Goal: Task Accomplishment & Management: Manage account settings

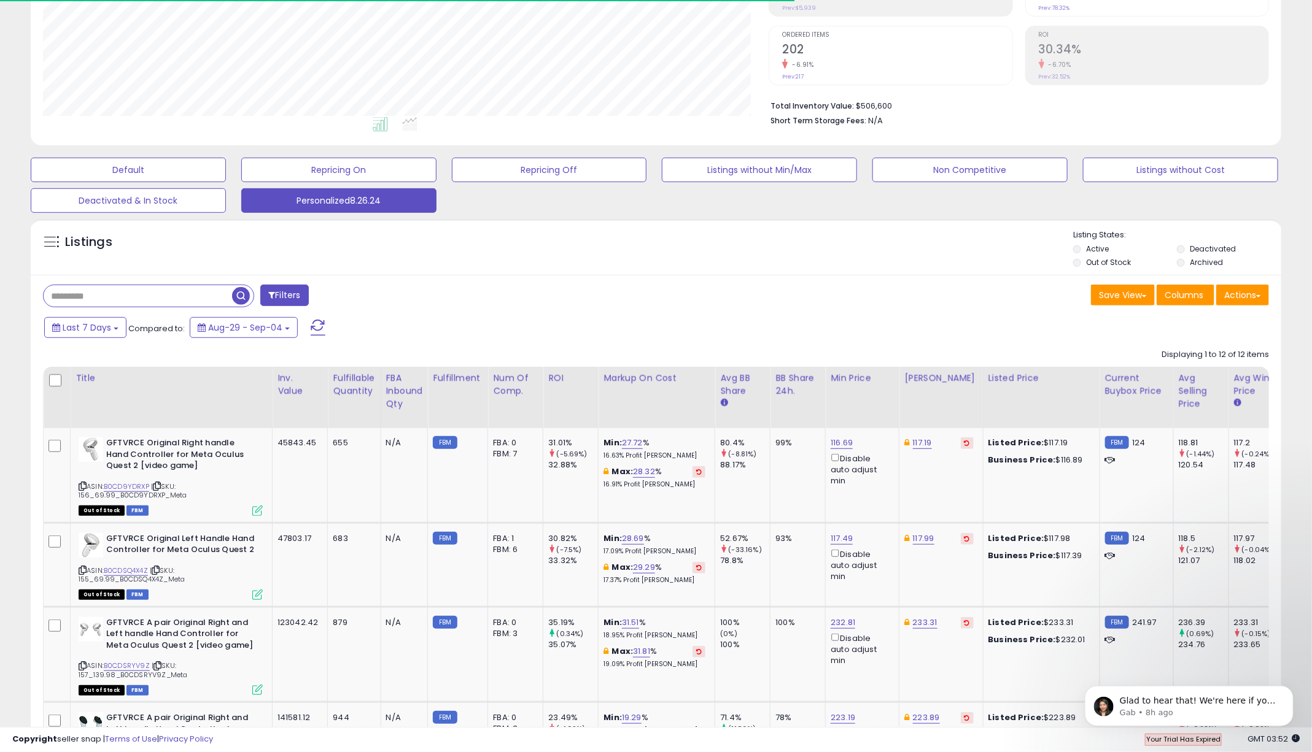
scroll to position [252, 726]
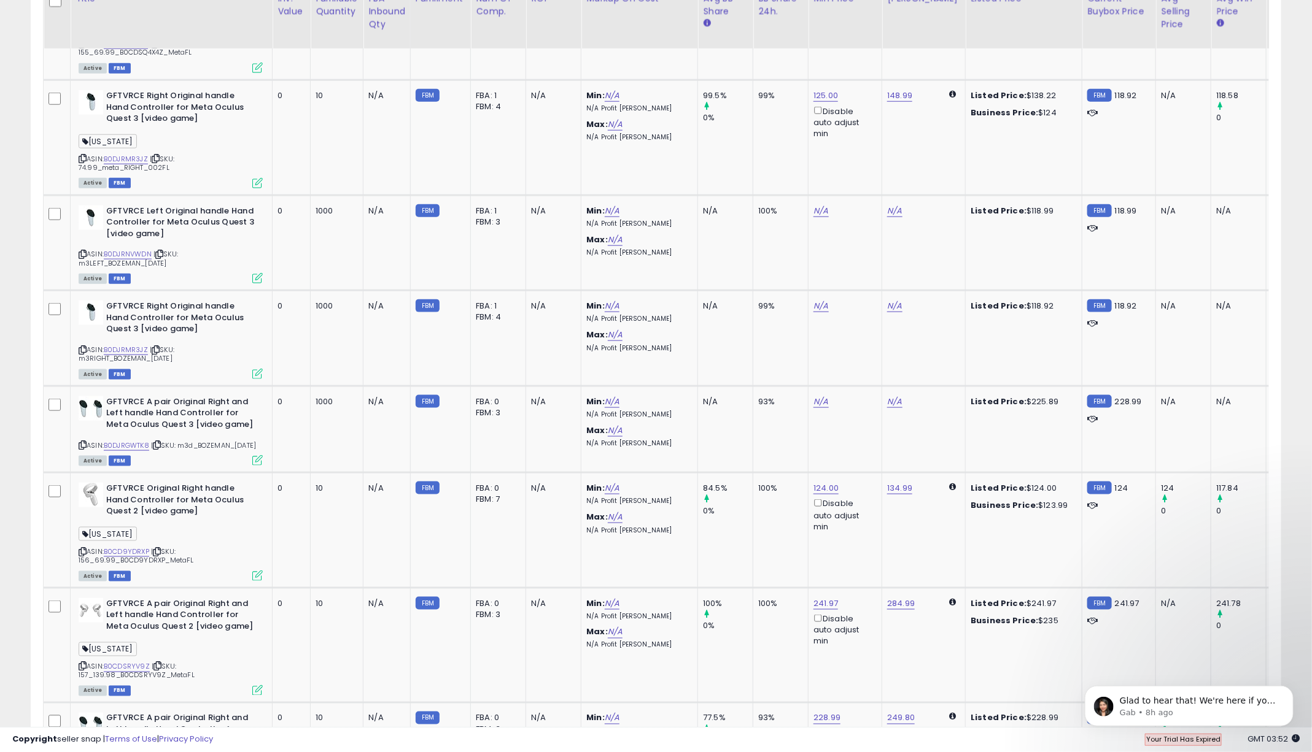
scroll to position [686, 0]
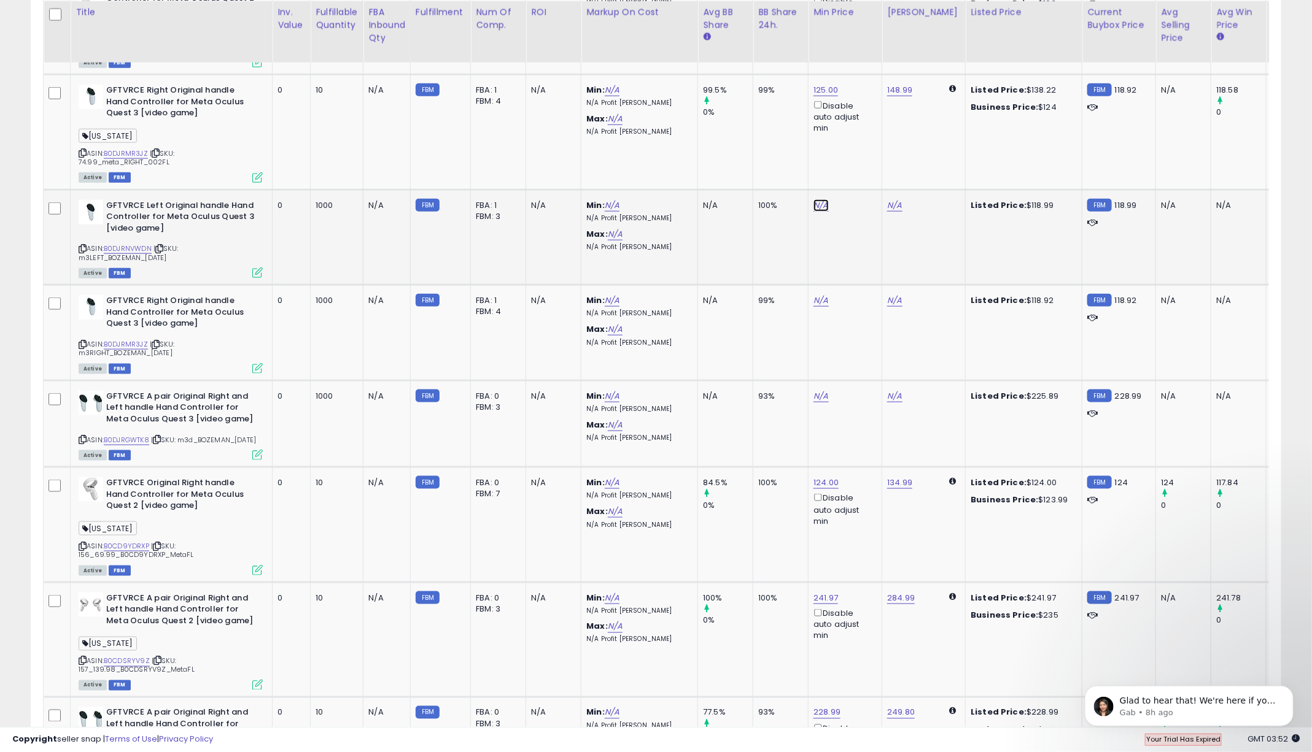
click at [818, 203] on link "N/A" at bounding box center [820, 205] width 15 height 12
type input "******"
click at [864, 161] on icon "submit" at bounding box center [859, 162] width 7 height 7
click at [898, 206] on link "142.31" at bounding box center [898, 205] width 23 height 12
drag, startPoint x: 857, startPoint y: 162, endPoint x: 764, endPoint y: 162, distance: 93.3
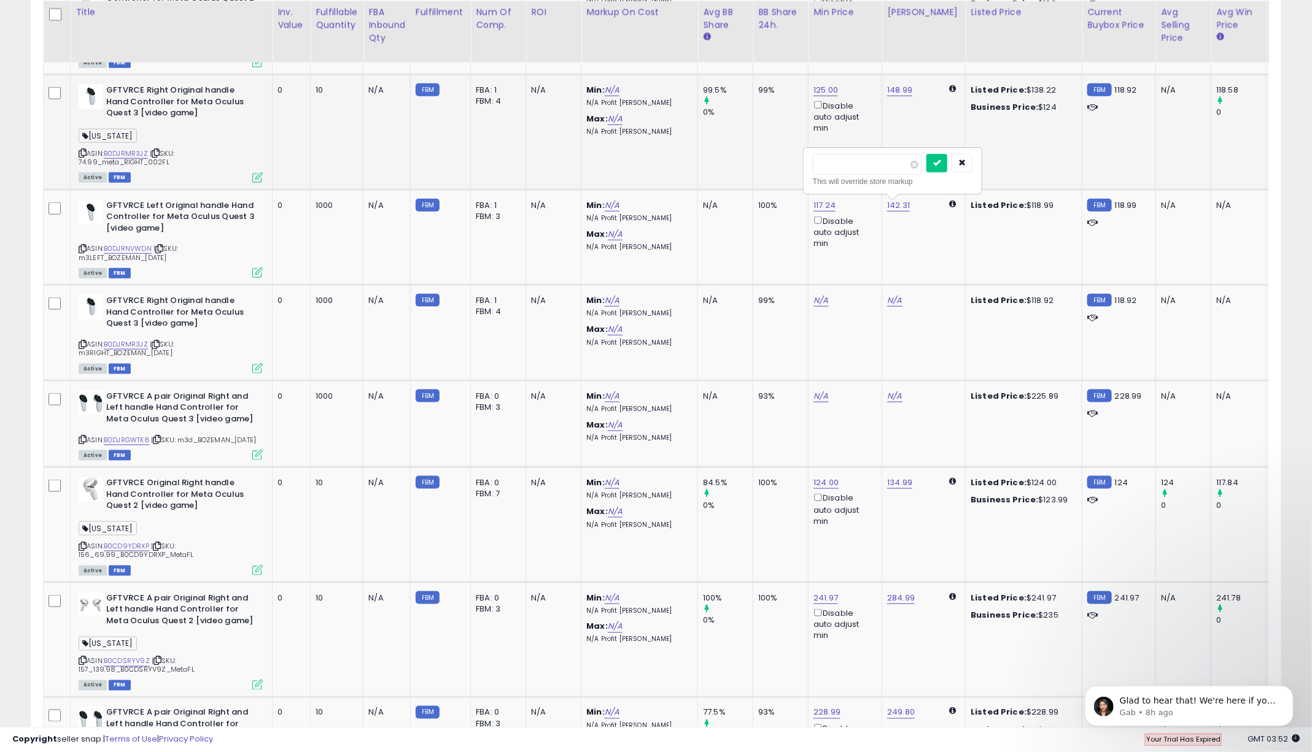
click at [764, 162] on tbody "GFTVRCE Original Left Handle Hand Controller for Meta Oculus Quest 2 FLORIDA AS…" at bounding box center [841, 579] width 1594 height 1214
type input "***"
click at [940, 162] on icon "submit" at bounding box center [936, 162] width 7 height 7
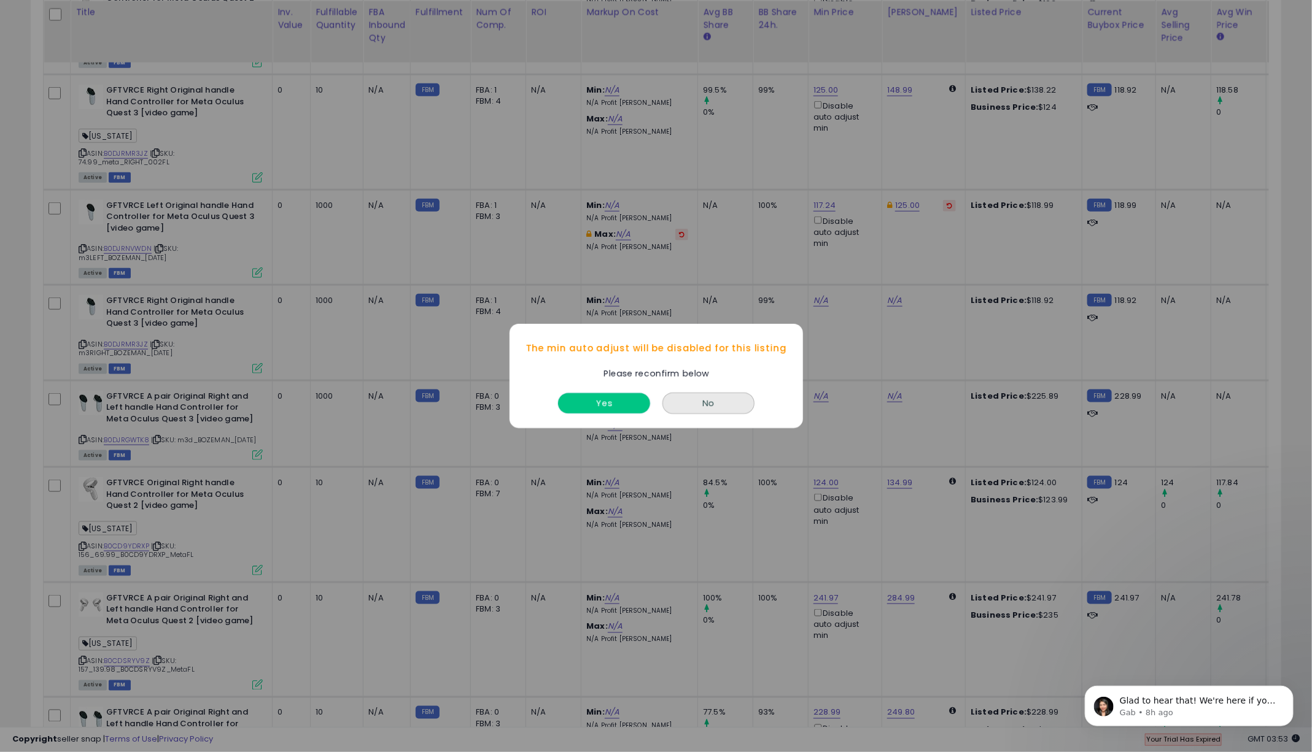
click at [617, 401] on button "Yes" at bounding box center [604, 403] width 92 height 20
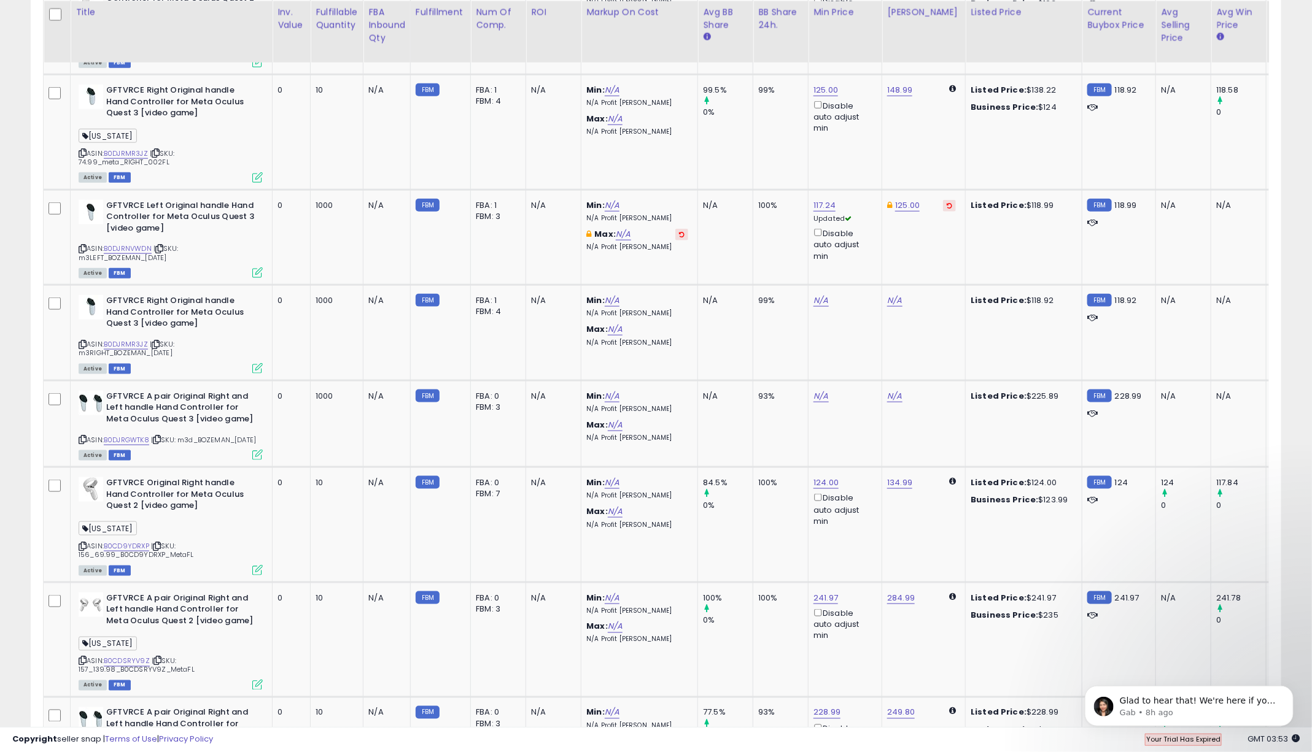
click at [909, 244] on td "125.00" at bounding box center [923, 238] width 83 height 96
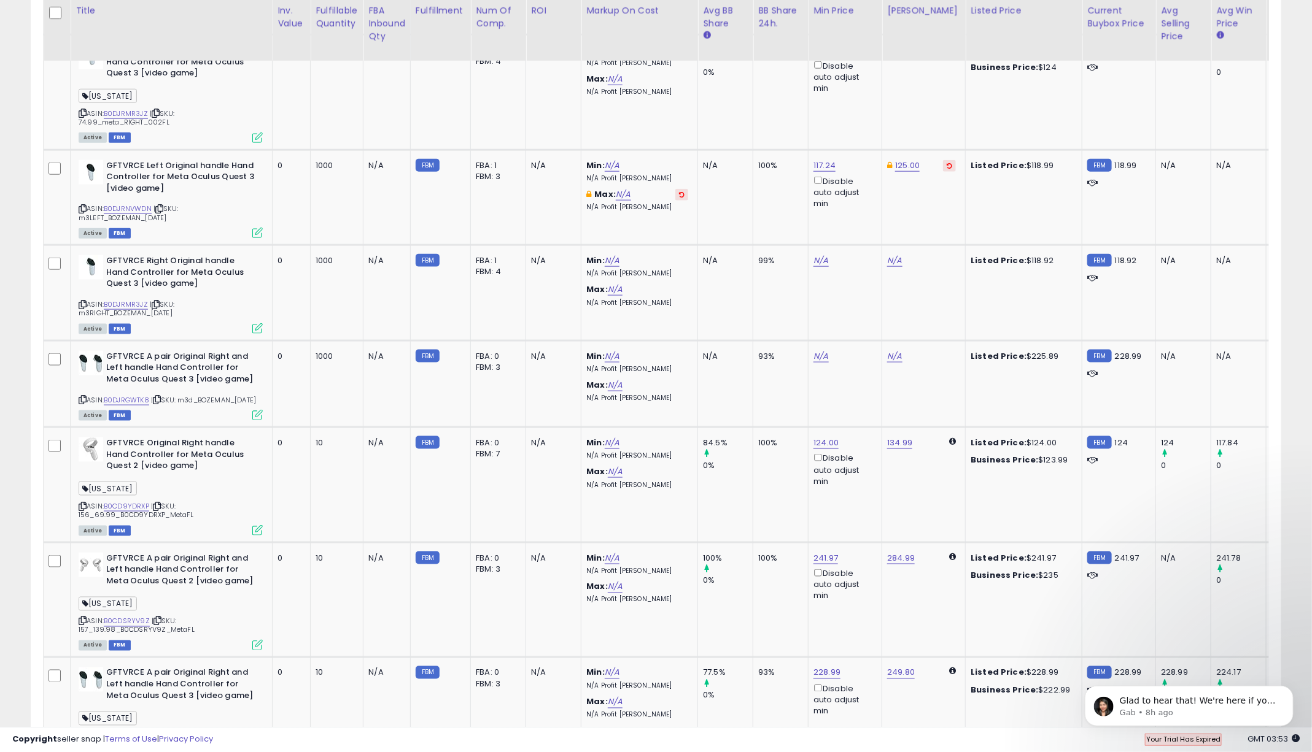
scroll to position [729, 0]
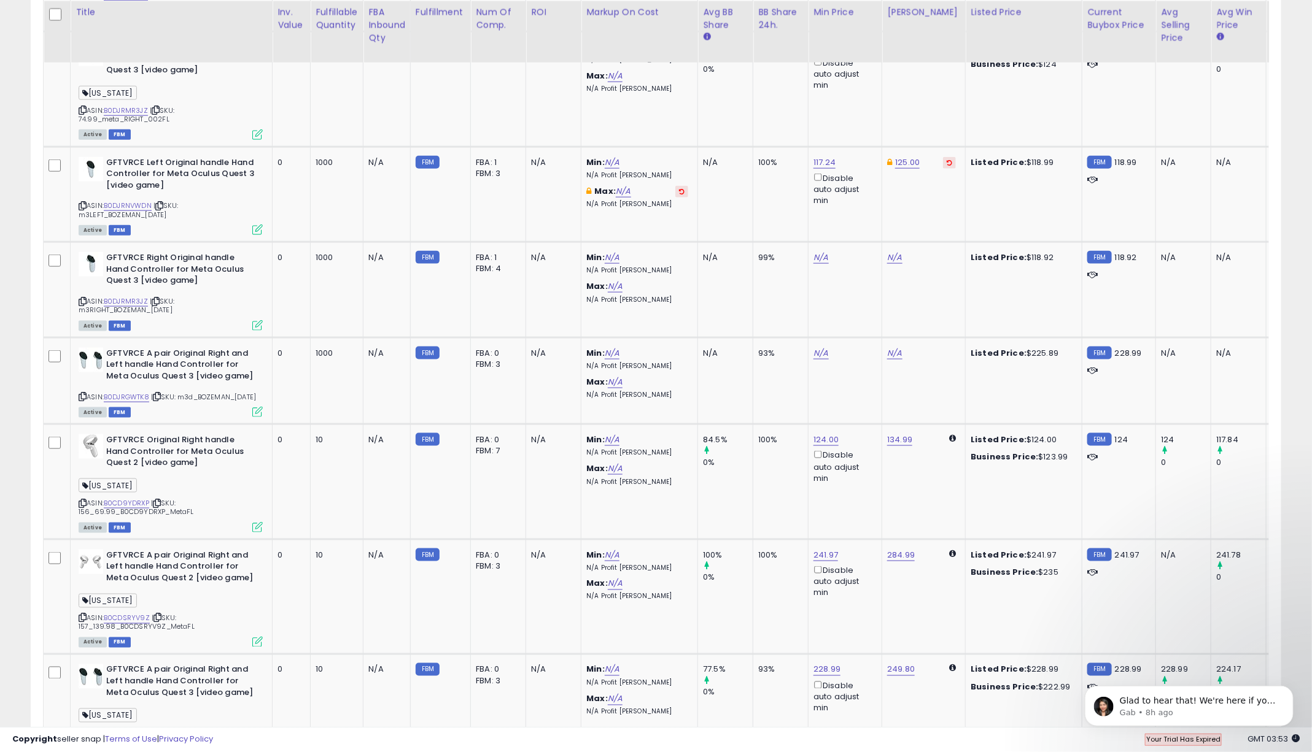
click at [258, 226] on icon at bounding box center [257, 230] width 10 height 10
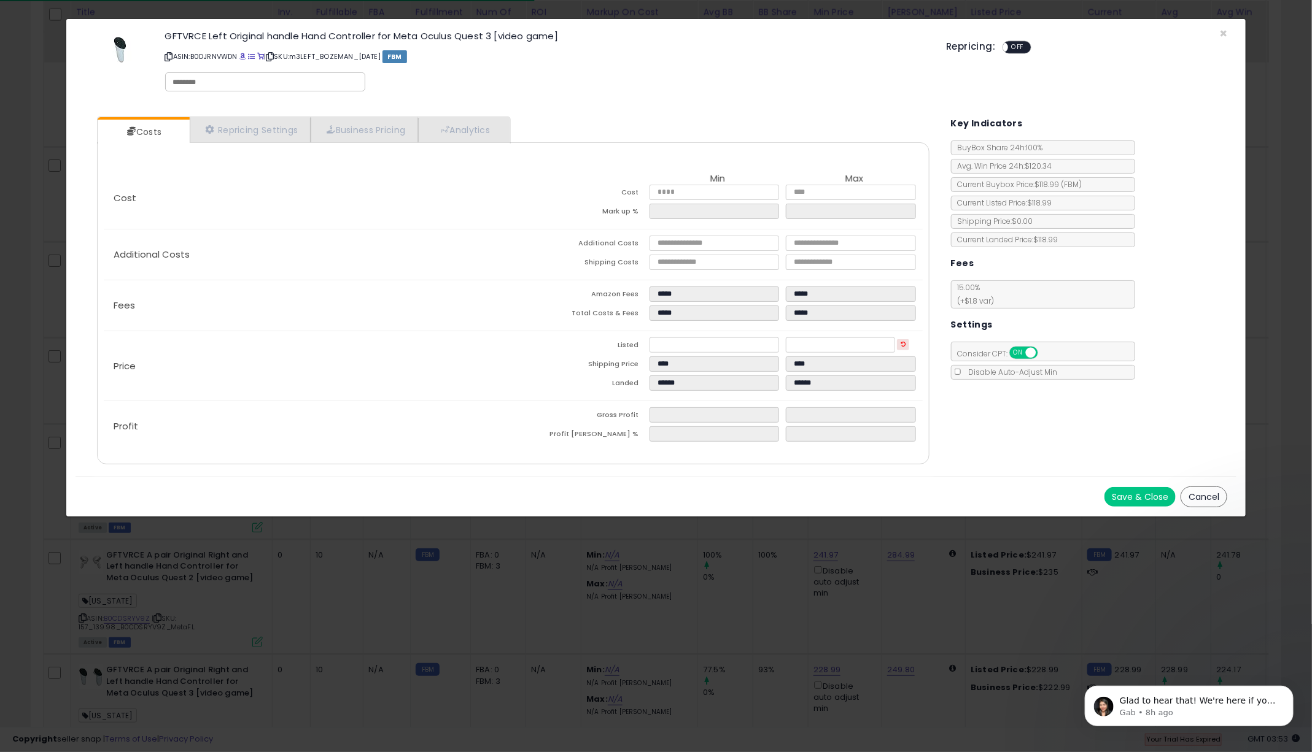
click at [224, 87] on div at bounding box center [265, 81] width 200 height 19
type input "*******"
click at [837, 87] on div "GFTVRCE Left Original handle Hand Controller for Meta Oculus Quest 3 [video gam…" at bounding box center [546, 63] width 781 height 70
click at [1129, 492] on button "Save & Close" at bounding box center [1139, 497] width 71 height 20
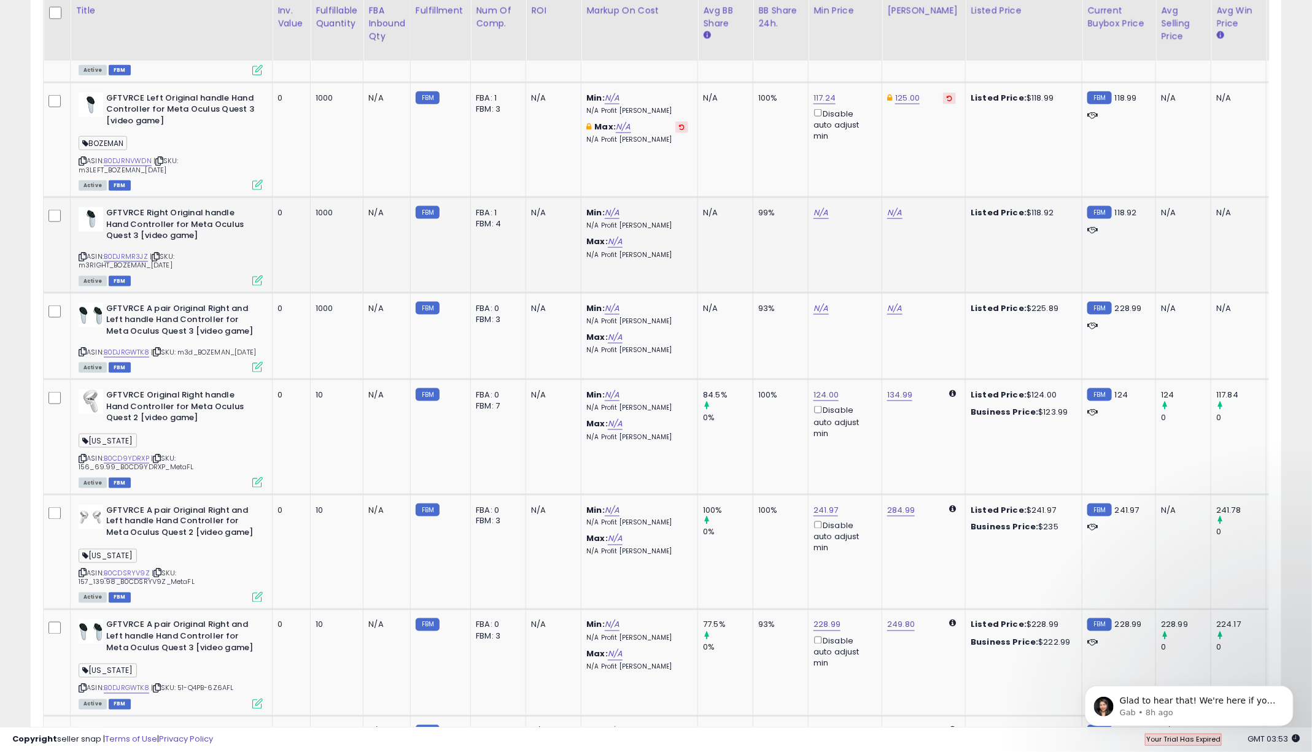
scroll to position [795, 0]
click at [818, 209] on link "N/A" at bounding box center [820, 211] width 15 height 12
type input "******"
click at [864, 168] on icon "submit" at bounding box center [859, 167] width 7 height 7
click at [259, 277] on icon at bounding box center [257, 279] width 10 height 10
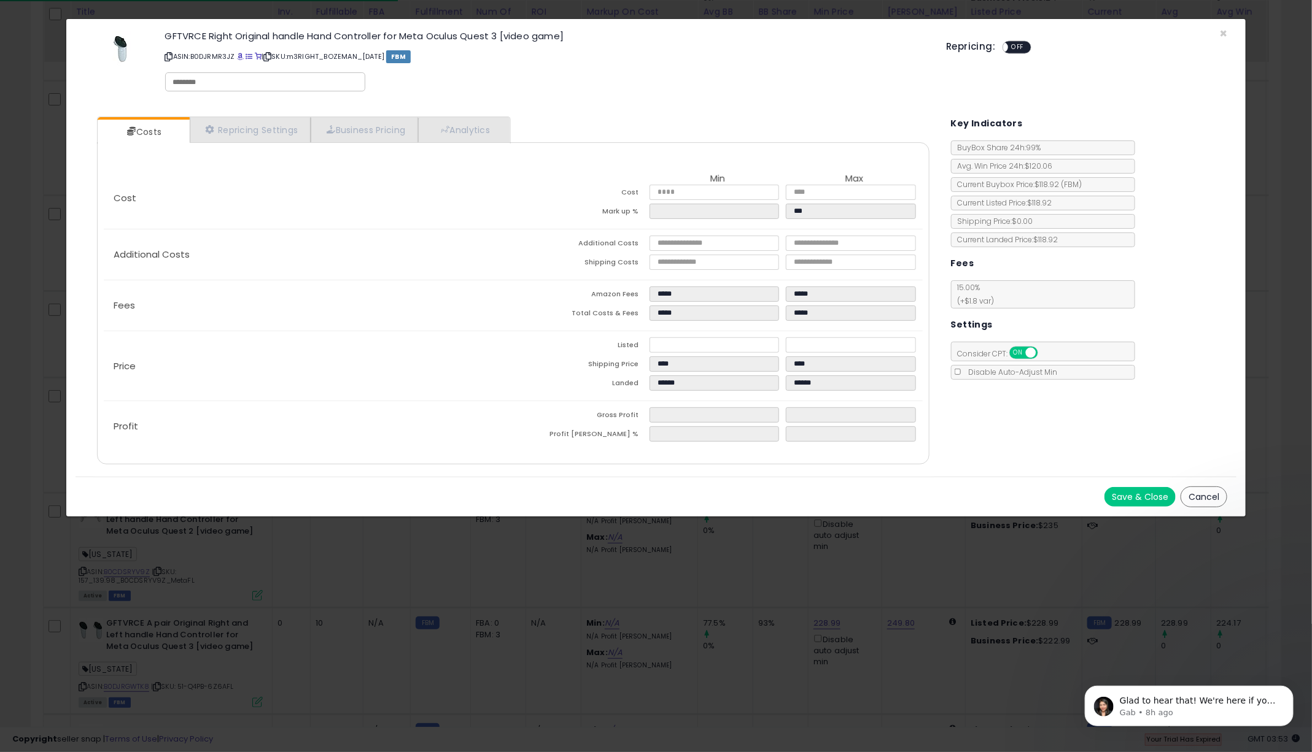
click at [190, 84] on input "text" at bounding box center [265, 82] width 184 height 11
type input "*"
type input "*******"
click at [487, 77] on div "GFTVRCE Right Original handle Hand Controller for Meta Oculus Quest 3 [video ga…" at bounding box center [546, 63] width 781 height 70
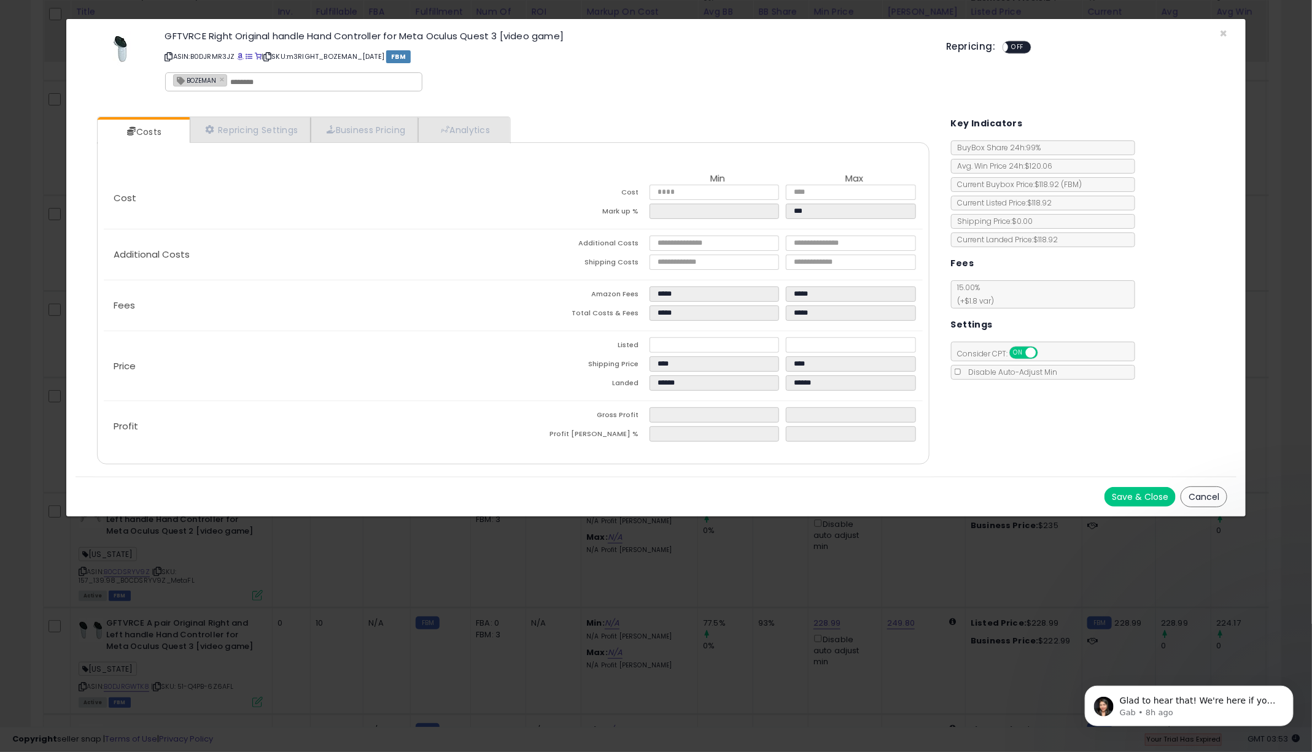
click at [1144, 490] on button "Save & Close" at bounding box center [1139, 497] width 71 height 20
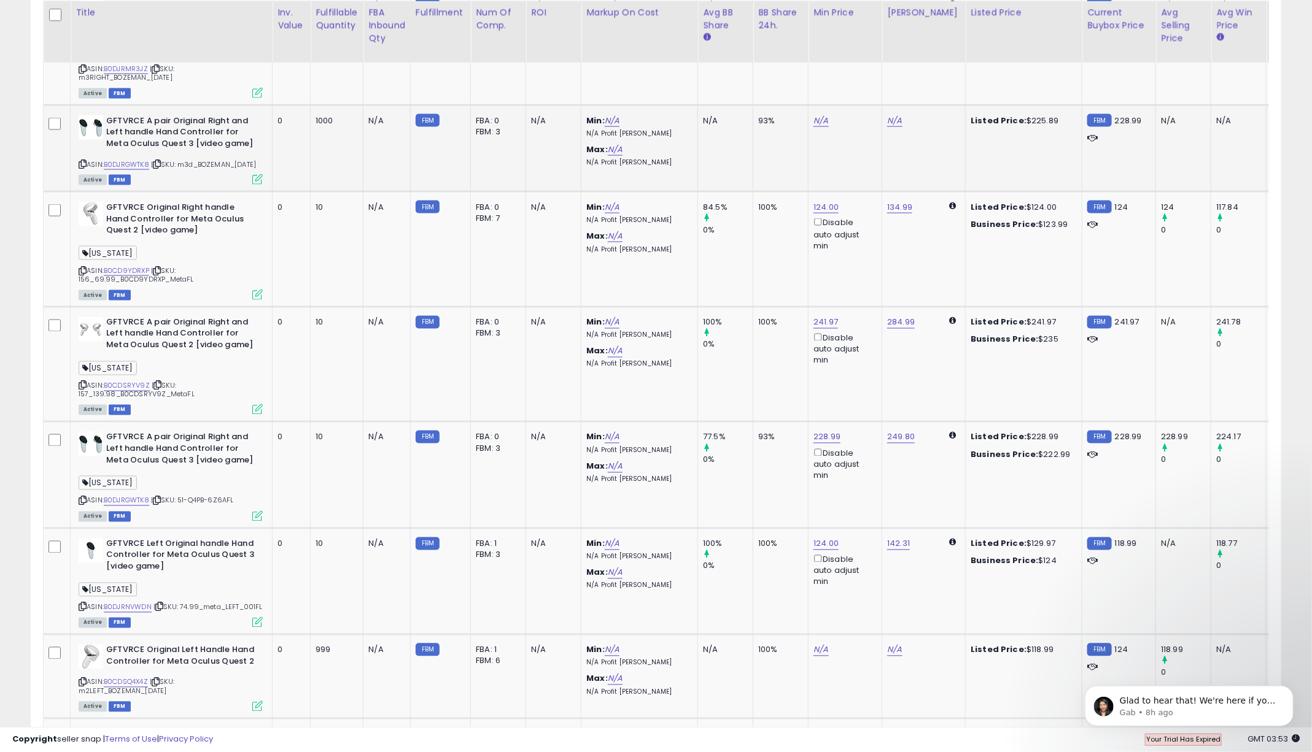
scroll to position [1008, 0]
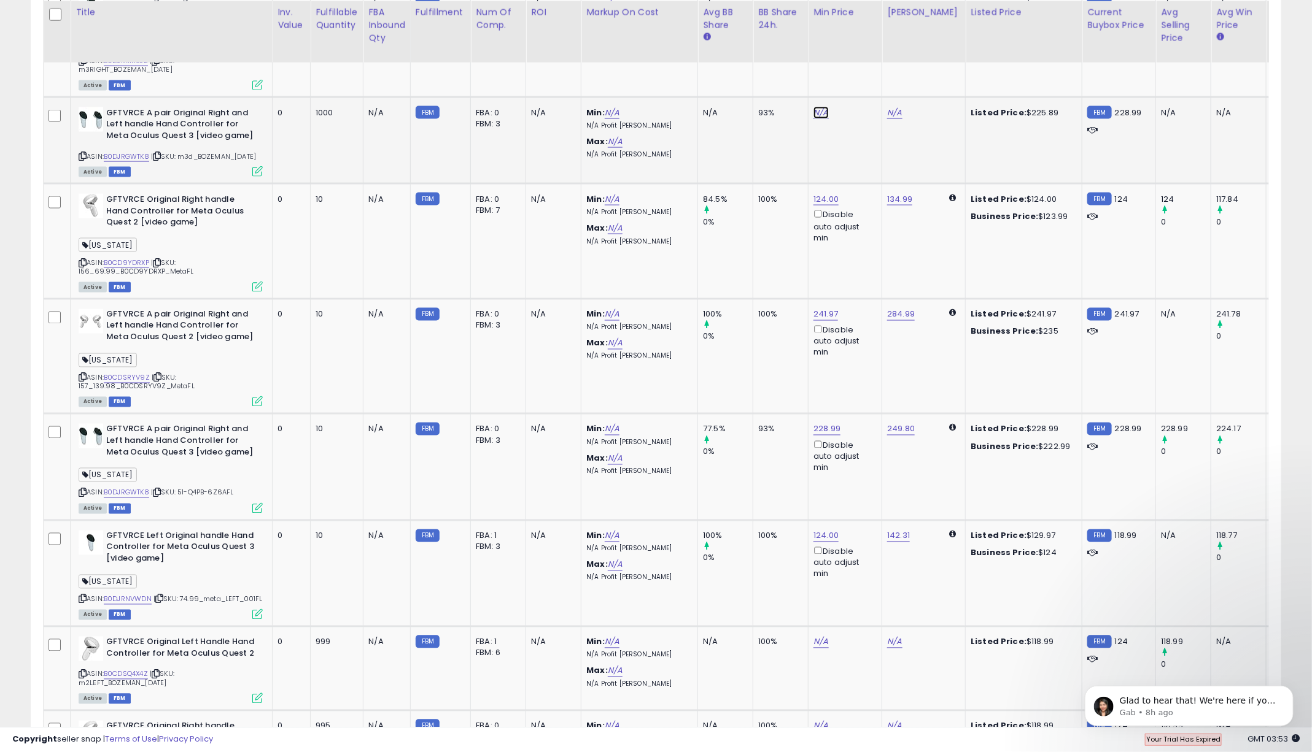
click at [819, 115] on link "N/A" at bounding box center [820, 113] width 15 height 12
type input "******"
click at [864, 69] on icon "submit" at bounding box center [859, 69] width 7 height 7
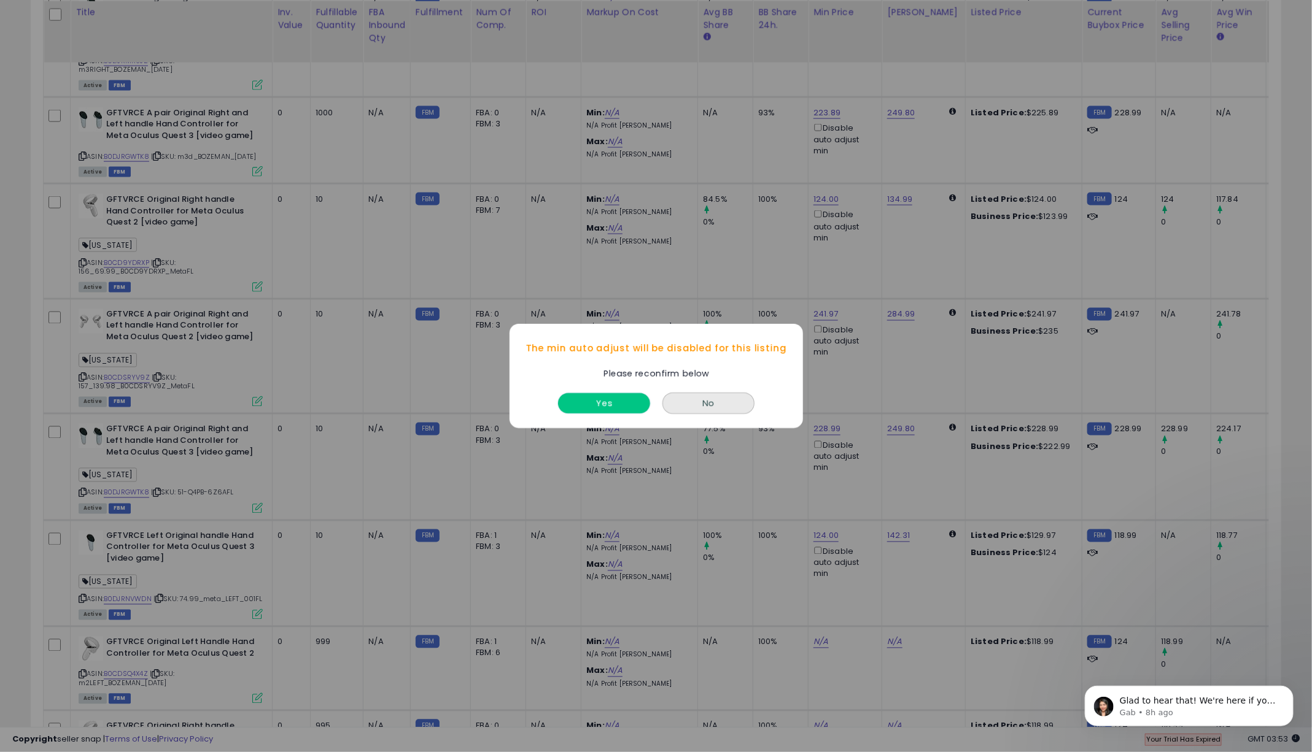
click at [589, 401] on button "Yes" at bounding box center [604, 403] width 92 height 20
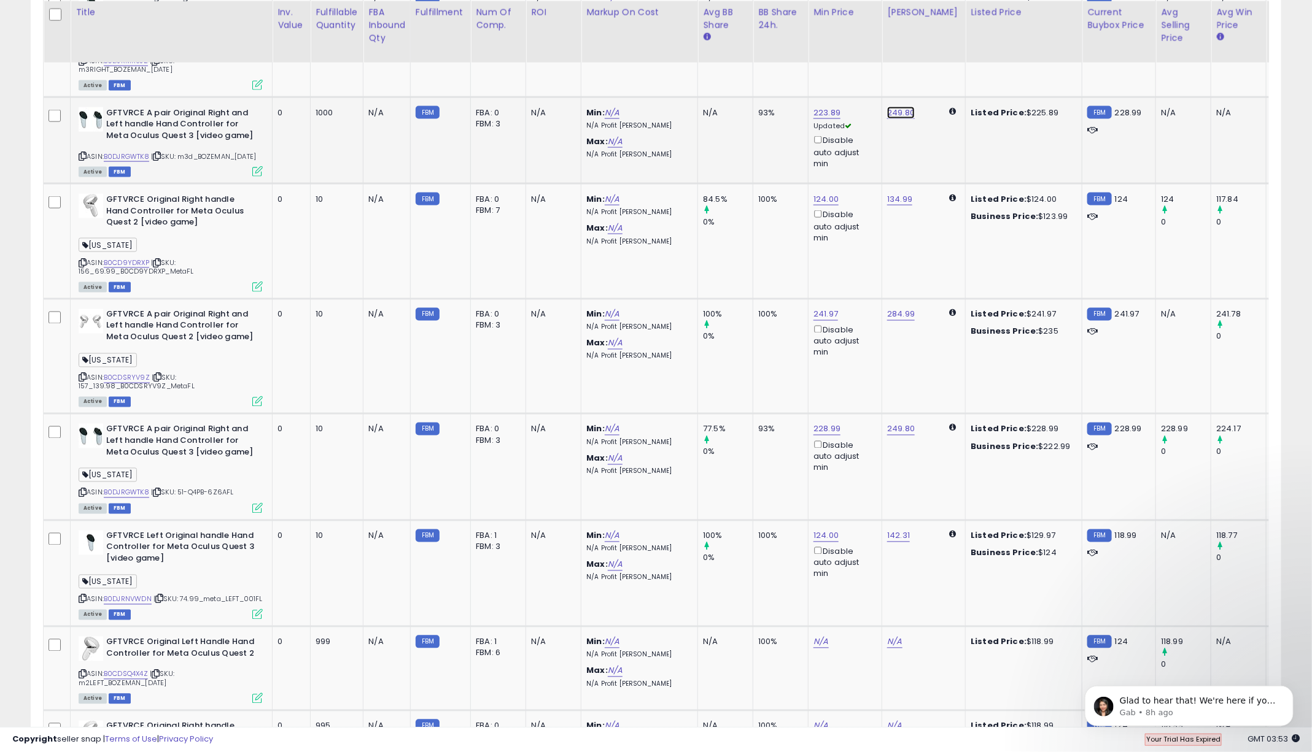
click at [903, 111] on link "249.80" at bounding box center [901, 113] width 28 height 12
drag, startPoint x: 864, startPoint y: 71, endPoint x: 764, endPoint y: 71, distance: 99.4
click at [764, 71] on tbody "GFTVRCE Original Left Handle Hand Controller for Meta Oculus Quest 2 FLORIDA AS…" at bounding box center [841, 275] width 1594 height 1253
type input "******"
click at [943, 66] on icon "submit" at bounding box center [938, 69] width 7 height 7
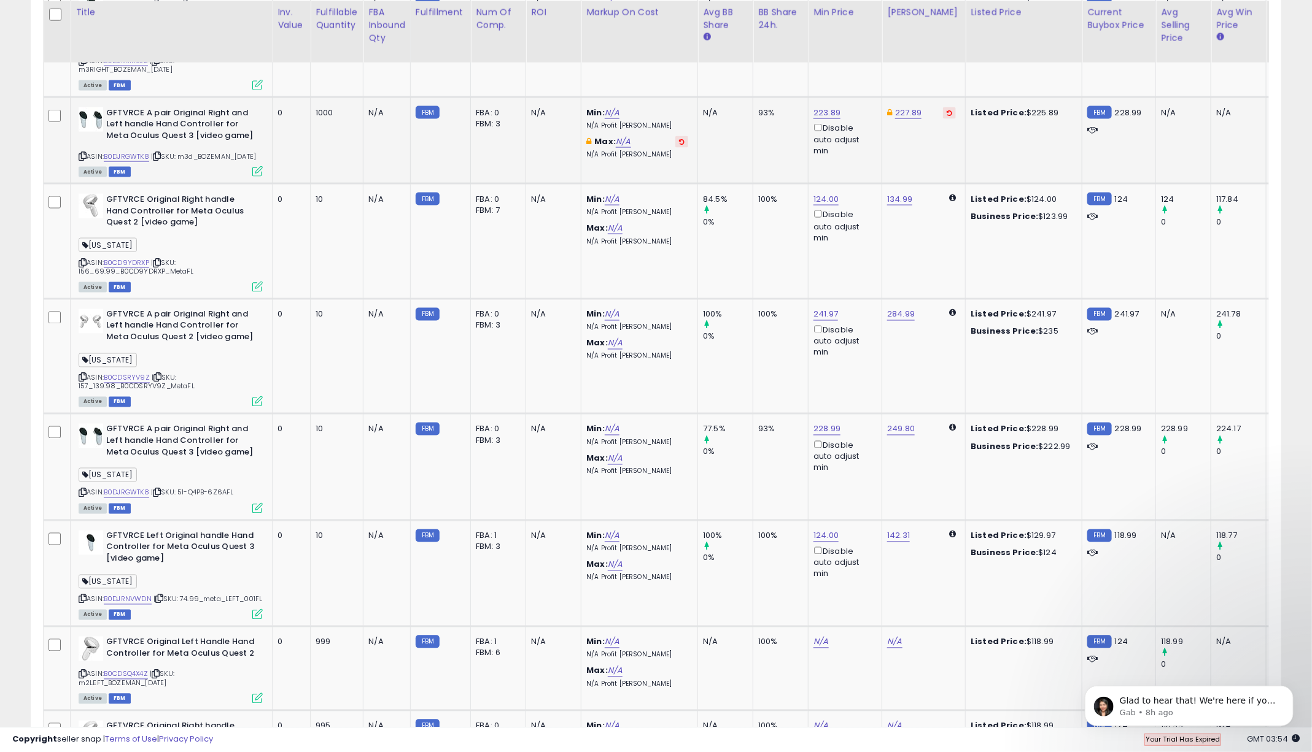
click at [255, 170] on icon at bounding box center [257, 171] width 10 height 10
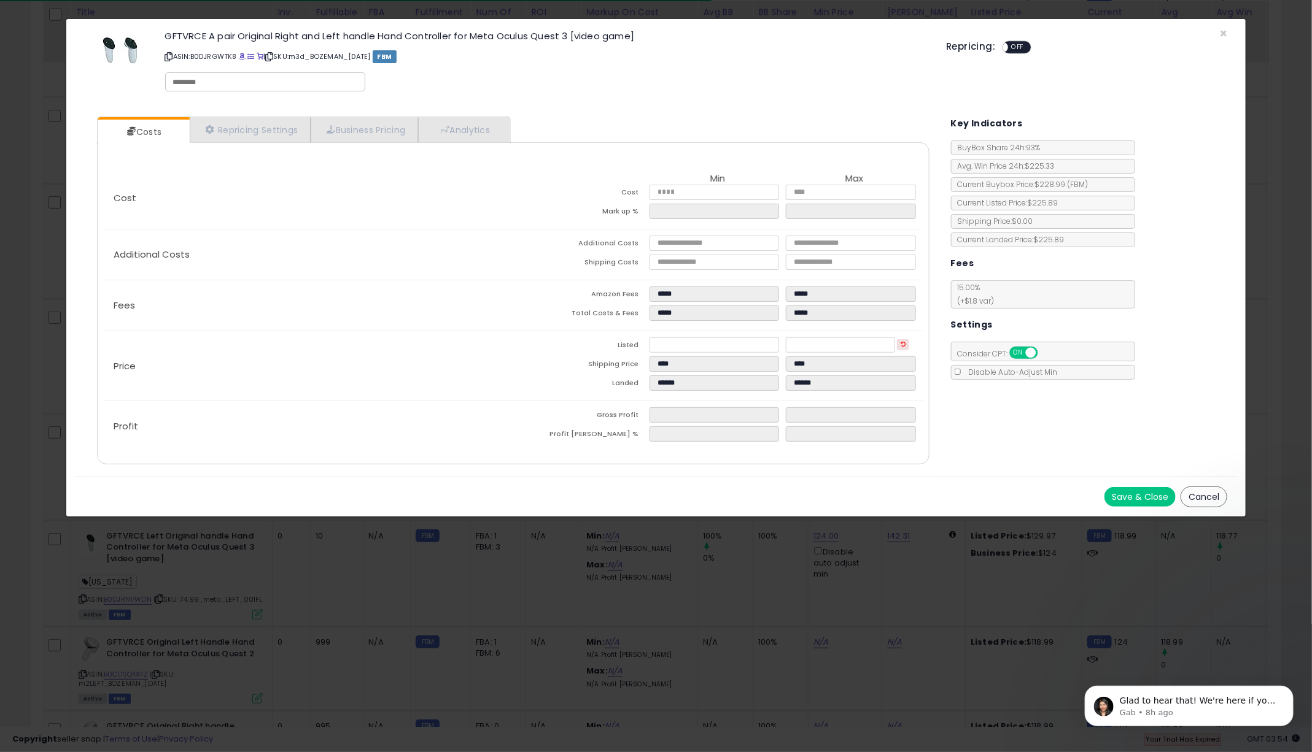
click at [221, 85] on input "text" at bounding box center [265, 82] width 184 height 11
type input "*******"
click at [608, 77] on div "GFTVRCE A pair Original Right and Left handle Hand Controller for Meta Oculus Q…" at bounding box center [546, 63] width 781 height 70
click at [1126, 490] on button "Save & Close" at bounding box center [1139, 497] width 71 height 20
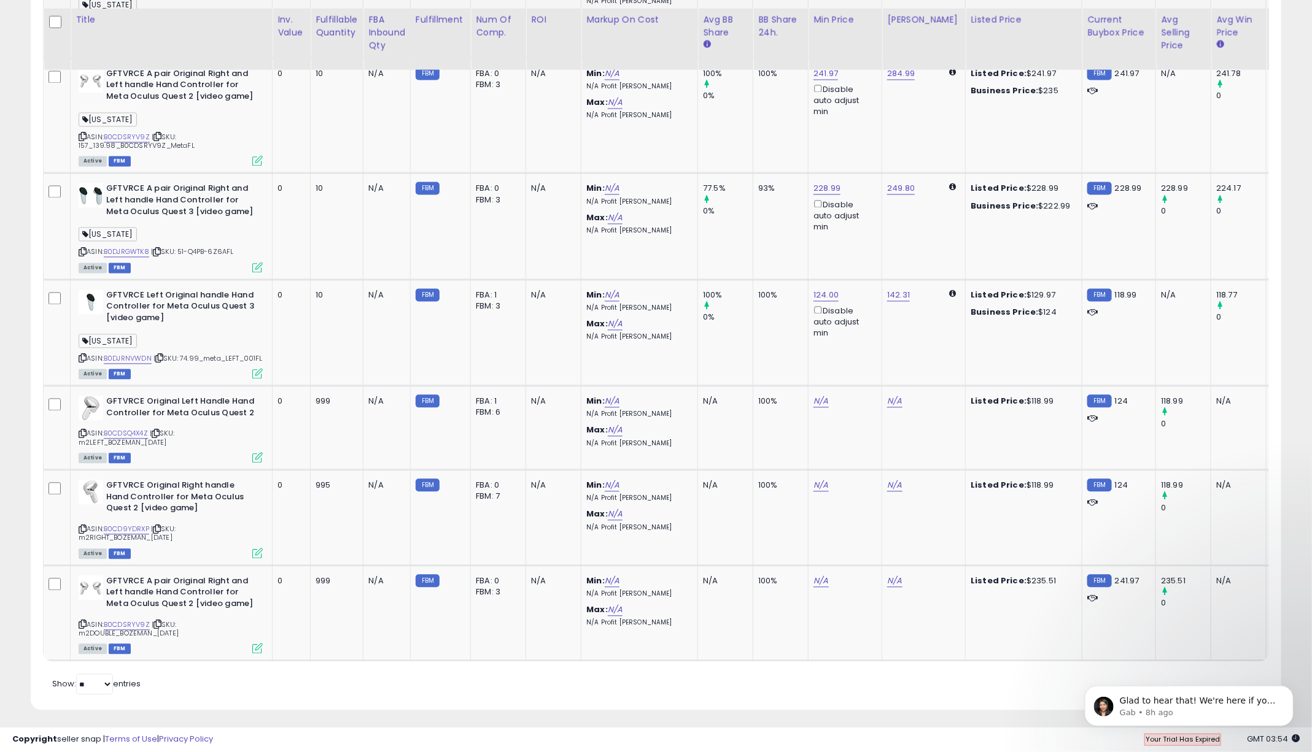
scroll to position [1277, 0]
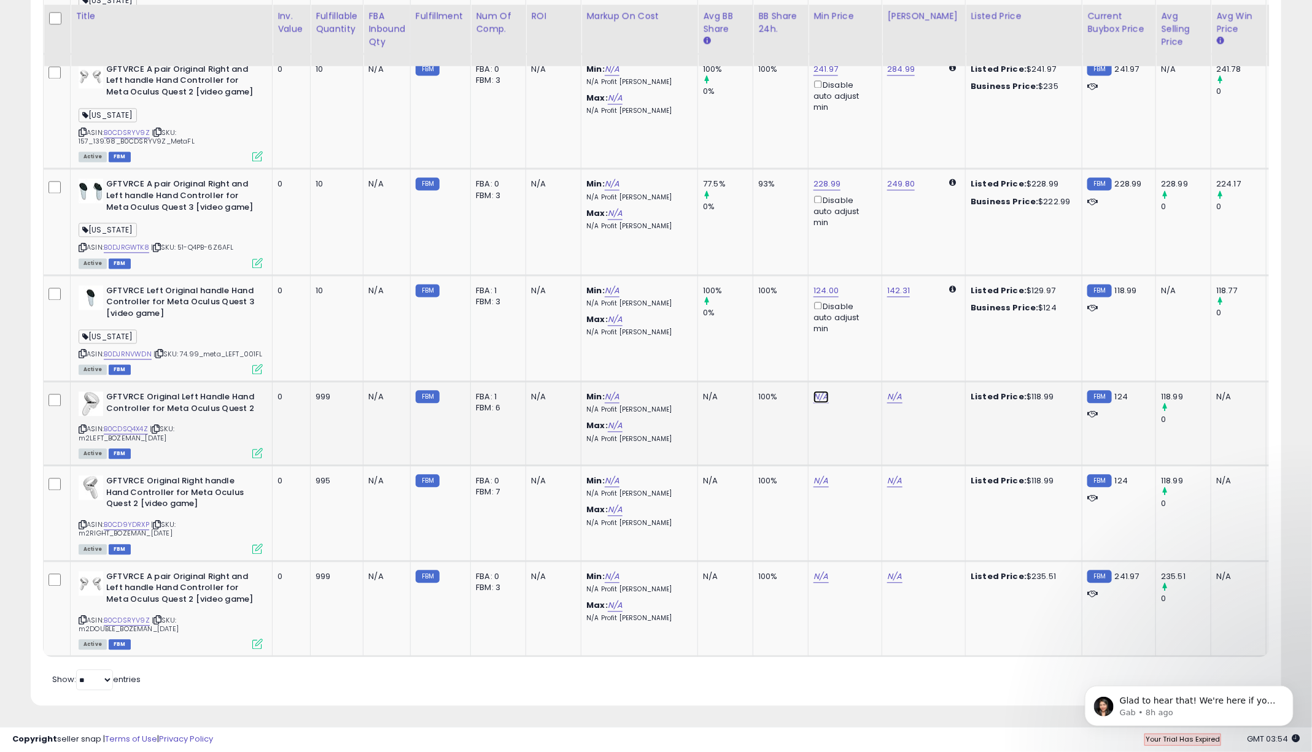
click at [817, 398] on link "N/A" at bounding box center [820, 398] width 15 height 12
type input "******"
click at [864, 358] on icon "submit" at bounding box center [859, 361] width 7 height 7
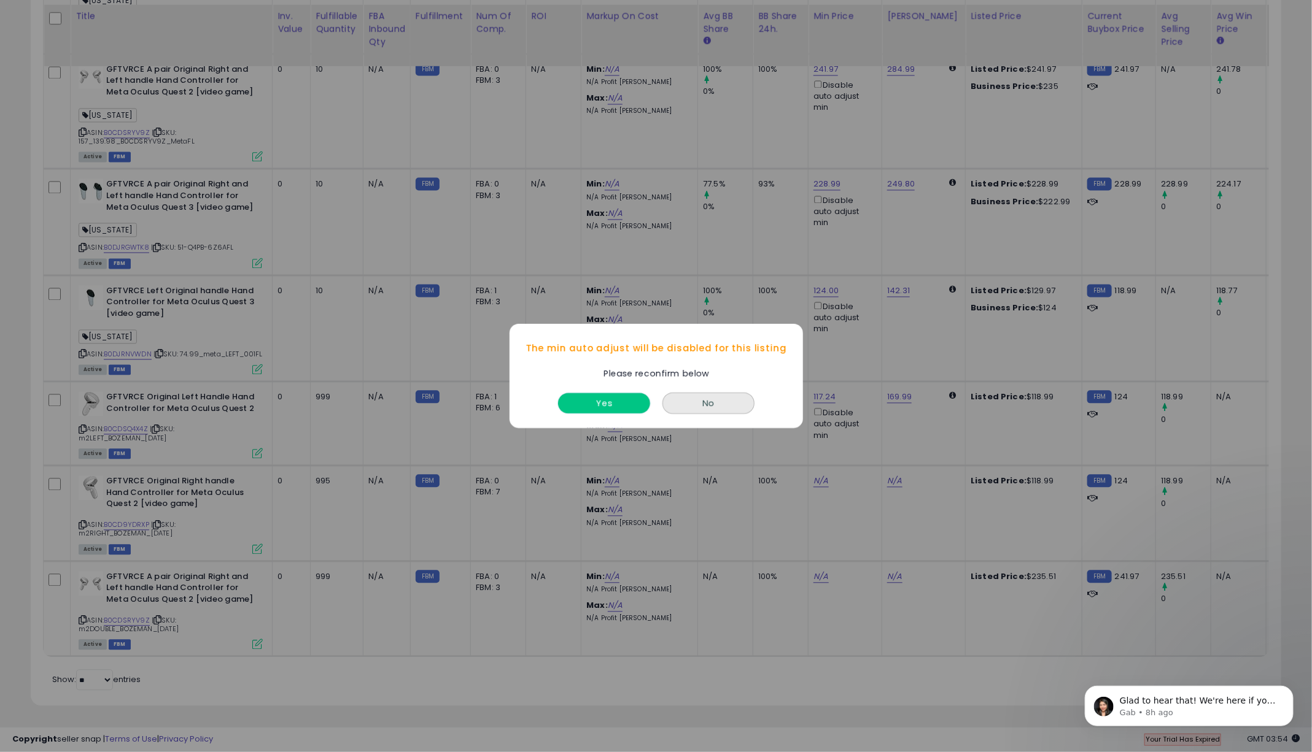
click at [592, 406] on button "Yes" at bounding box center [604, 403] width 92 height 20
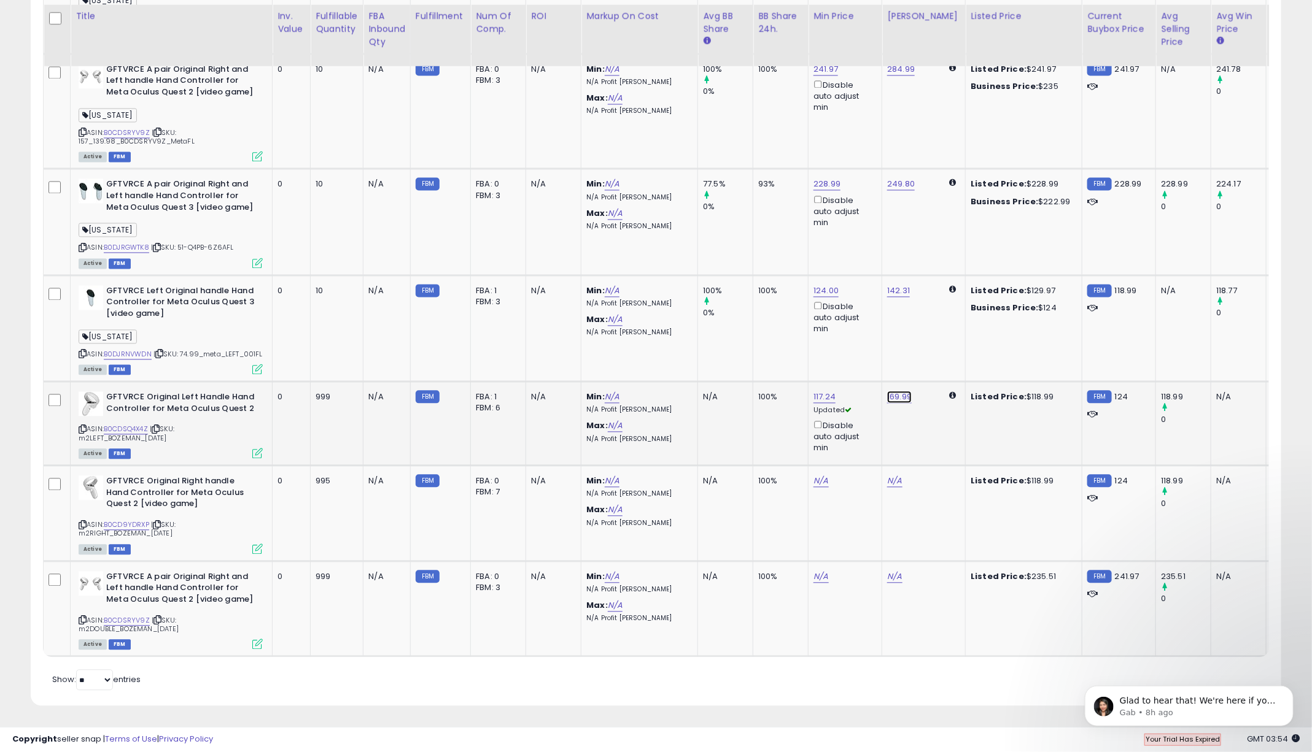
click at [903, 396] on link "169.99" at bounding box center [899, 398] width 25 height 12
type input "***"
click at [949, 353] on button "submit" at bounding box center [938, 362] width 21 height 18
click at [721, 444] on td "N/A" at bounding box center [725, 424] width 55 height 84
click at [260, 454] on icon at bounding box center [257, 454] width 10 height 10
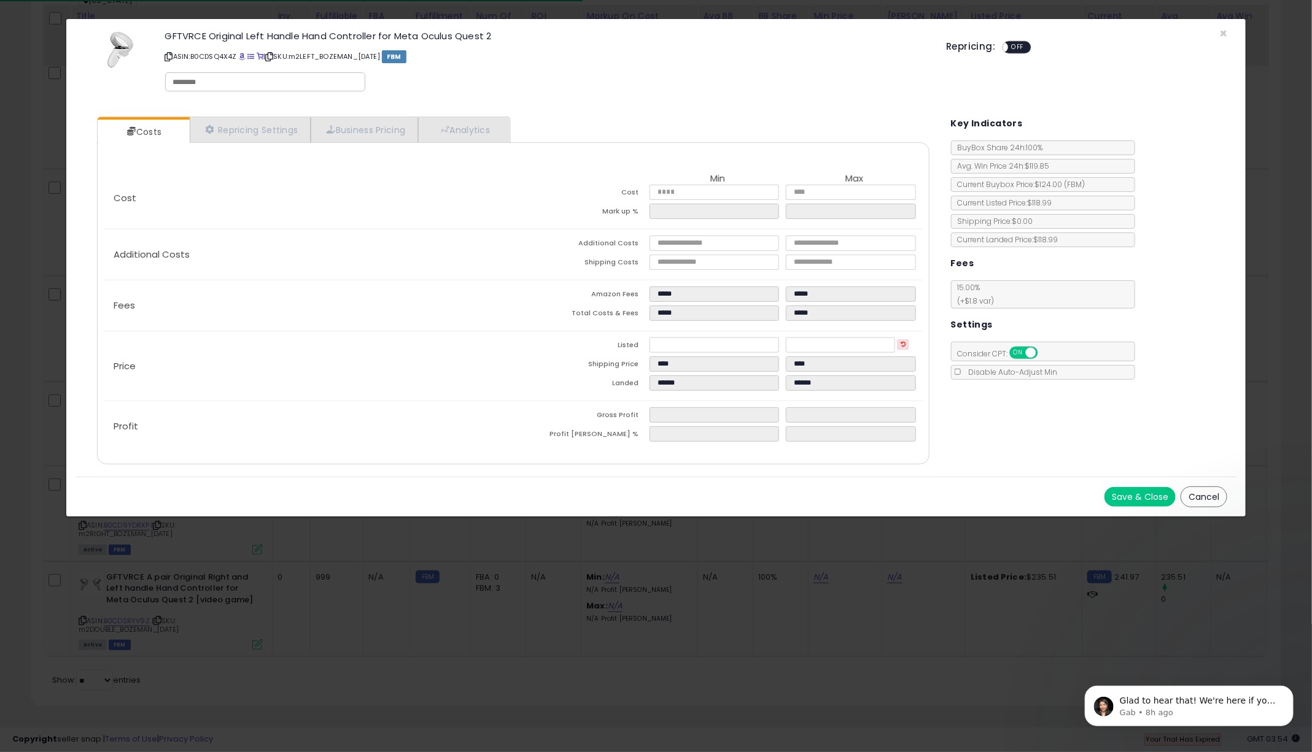
click at [193, 82] on input "text" at bounding box center [265, 82] width 184 height 11
type input "*******"
click at [662, 49] on p "ASIN: B0CDSQ4X4Z | SKU: m2LEFT_BOZEMAN_9.12.25 FBM" at bounding box center [546, 57] width 763 height 20
click at [1139, 493] on button "Save & Close" at bounding box center [1139, 497] width 71 height 20
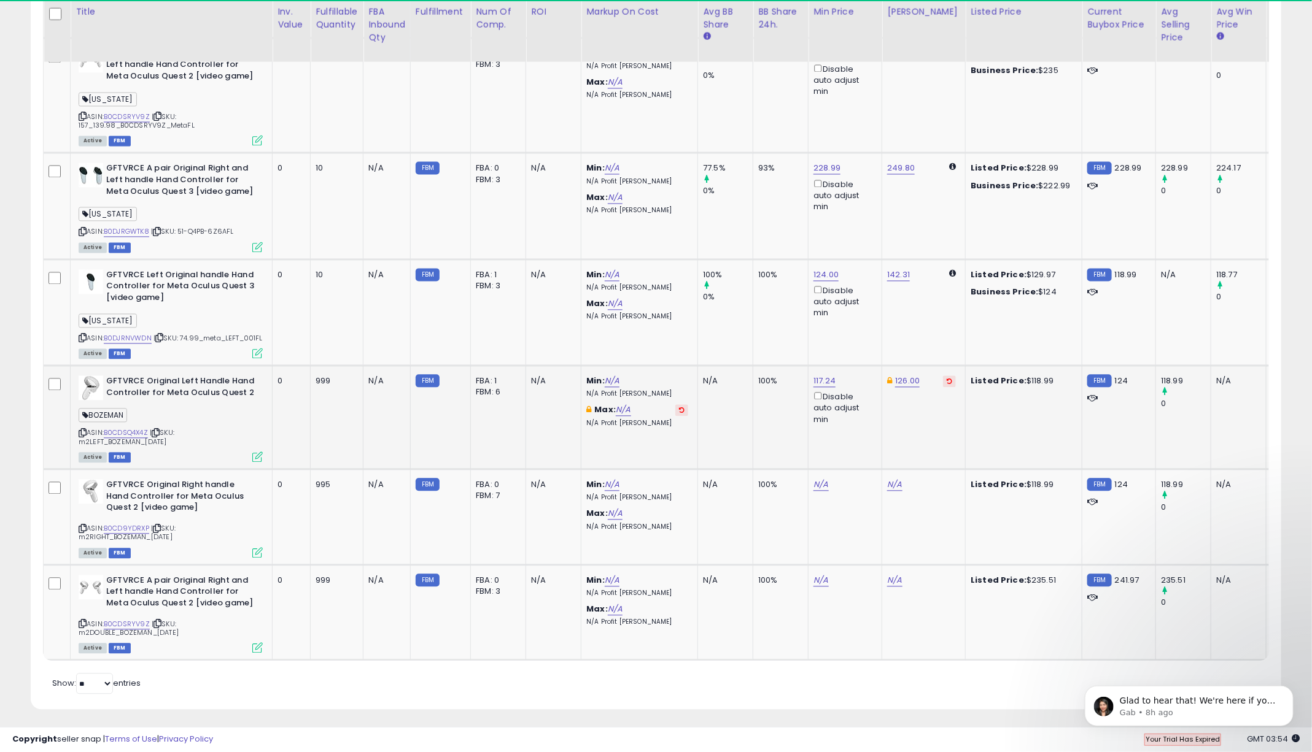
scroll to position [1297, 0]
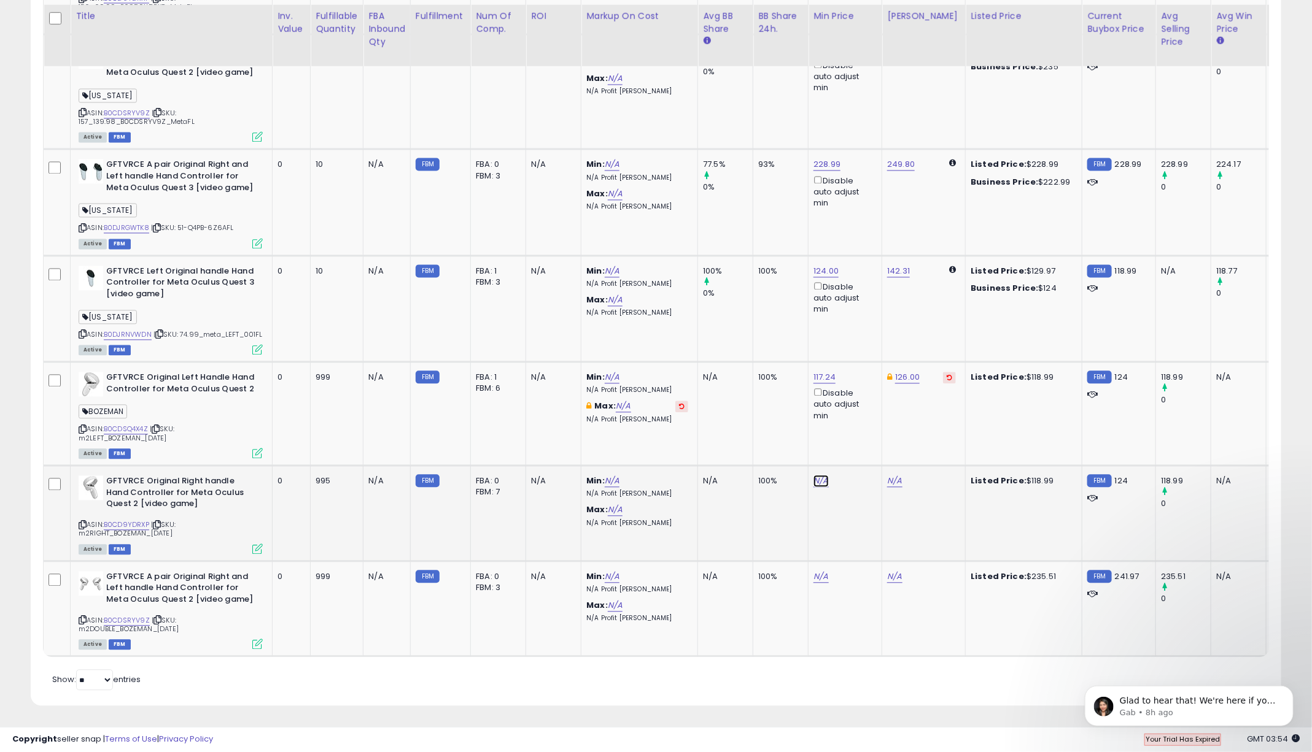
click at [816, 484] on link "N/A" at bounding box center [820, 482] width 15 height 12
click at [818, 482] on link "N/A" at bounding box center [820, 482] width 15 height 12
type input "******"
click at [864, 443] on icon "submit" at bounding box center [859, 444] width 7 height 7
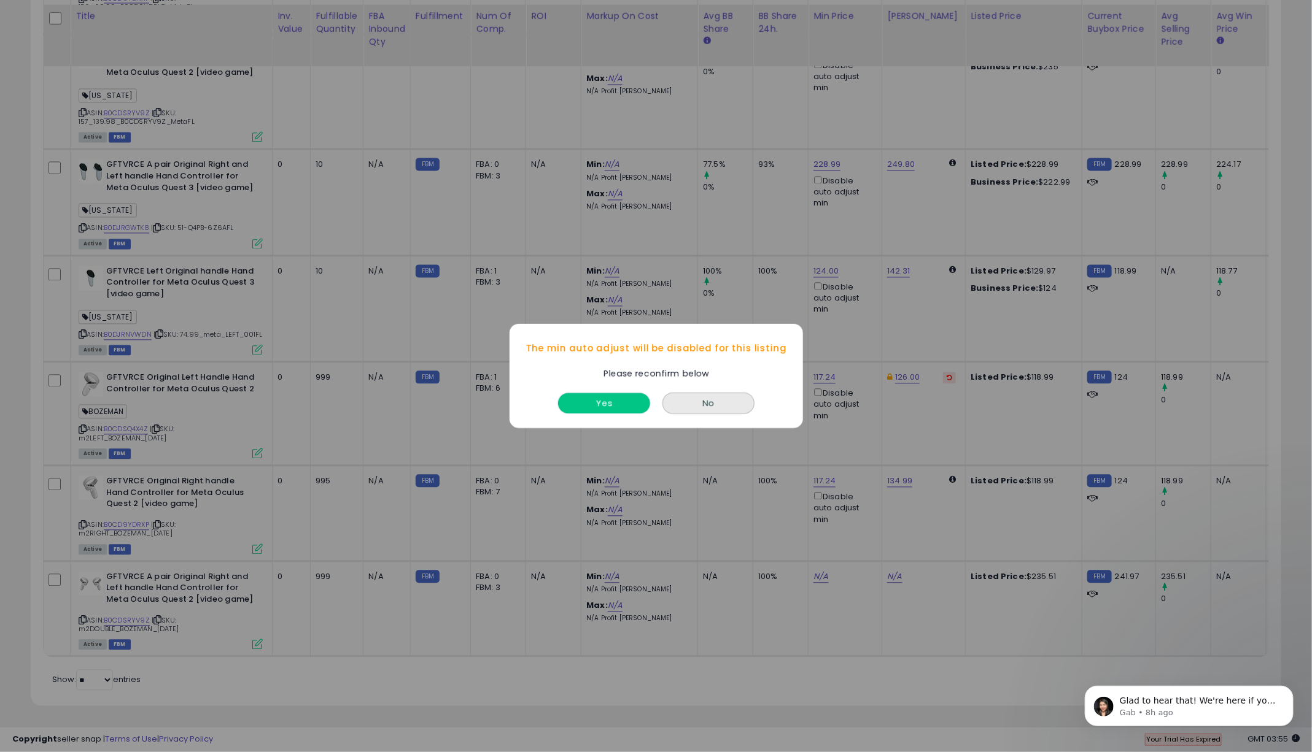
click at [594, 395] on button "Yes" at bounding box center [604, 403] width 92 height 20
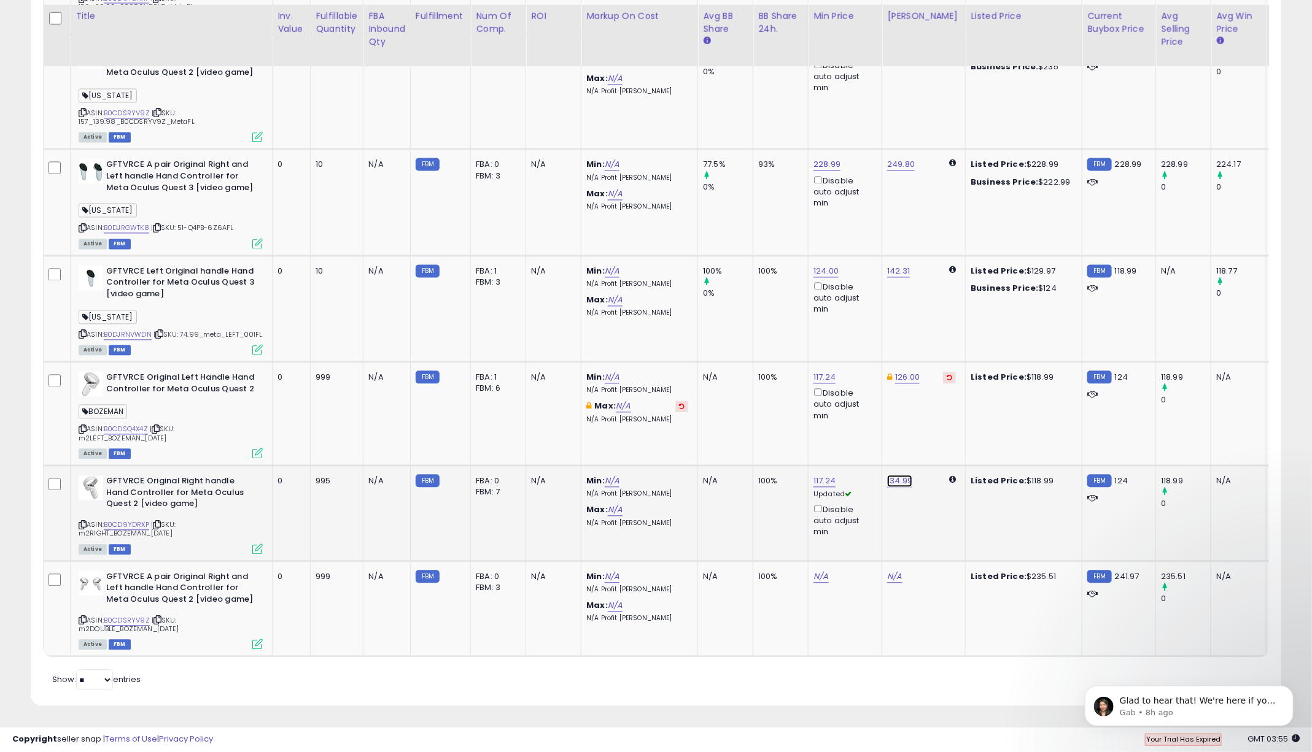
click at [898, 479] on link "134.99" at bounding box center [899, 482] width 25 height 12
type input "***"
click at [949, 438] on button "submit" at bounding box center [938, 445] width 21 height 18
click at [222, 535] on div "ASIN: B0CD9YDRXP | SKU: m2RIGHT_BOZEMAN_9.12.25 Active FBM" at bounding box center [171, 514] width 184 height 77
click at [258, 551] on icon at bounding box center [257, 549] width 10 height 10
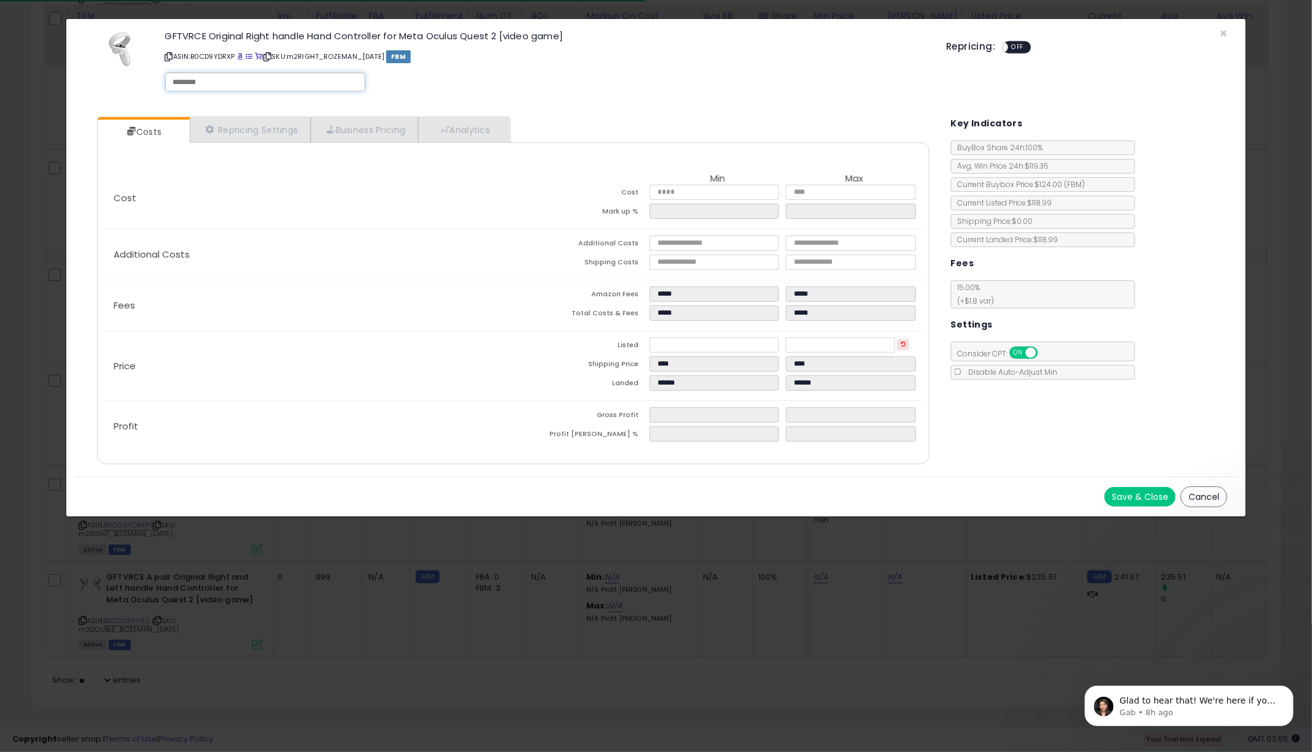
click at [214, 87] on div at bounding box center [265, 81] width 200 height 19
type input "*******"
click at [535, 65] on p "ASIN: B0CD9YDRXP | SKU: m2RIGHT_BOZEMAN_9.12.25 FBM" at bounding box center [546, 57] width 763 height 20
click at [1145, 495] on button "Save & Close" at bounding box center [1139, 497] width 71 height 20
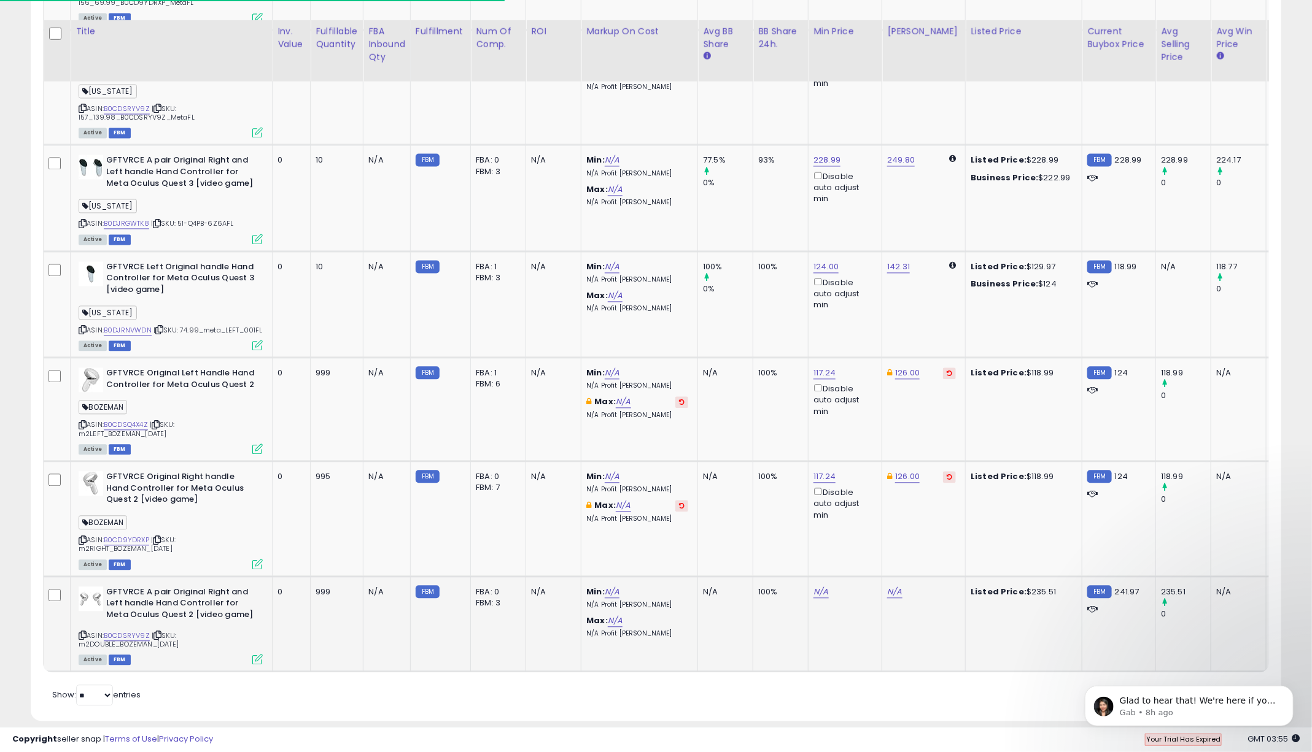
scroll to position [1317, 0]
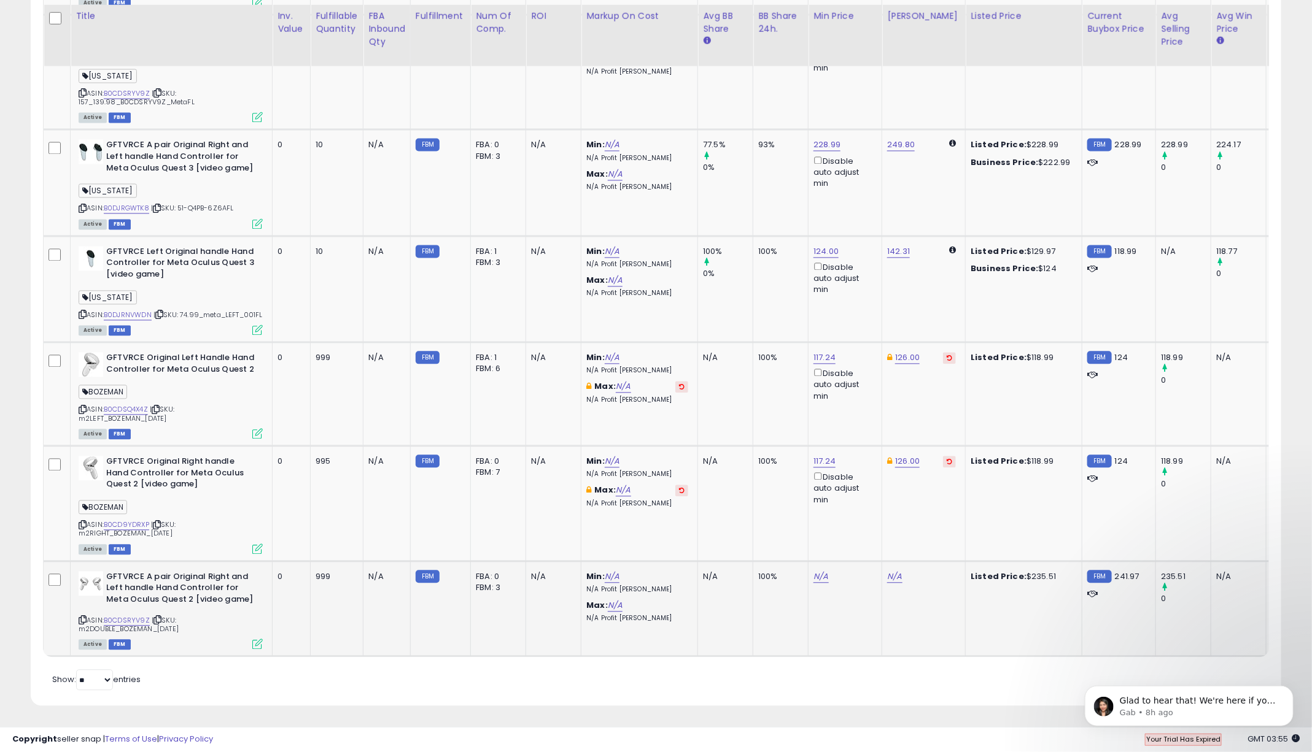
click at [259, 645] on icon at bounding box center [257, 645] width 10 height 10
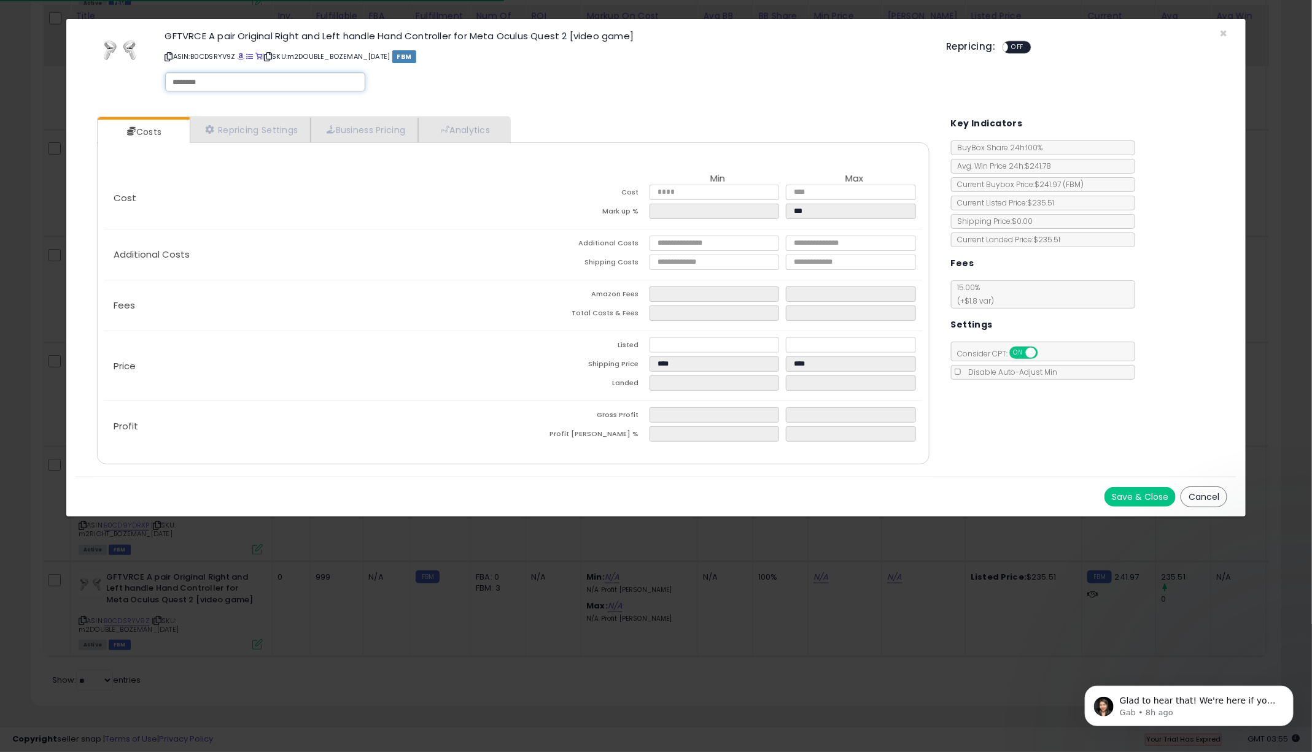
click at [191, 82] on input "text" at bounding box center [265, 82] width 184 height 11
type input "*******"
click at [615, 72] on div "GFTVRCE A pair Original Right and Left handle Hand Controller for Meta Oculus Q…" at bounding box center [546, 63] width 781 height 70
click at [1137, 489] on button "Save & Close" at bounding box center [1139, 497] width 71 height 20
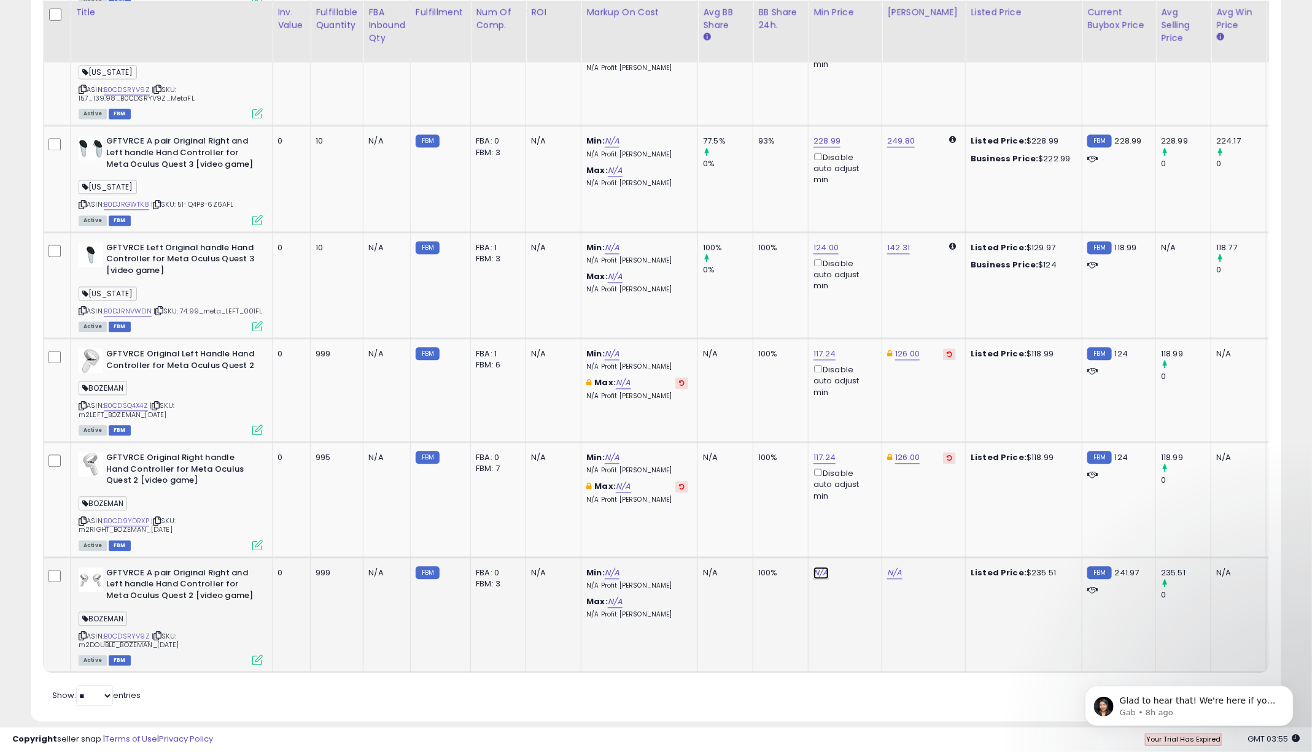
click at [821, 579] on link "N/A" at bounding box center [820, 573] width 15 height 12
type input "******"
click at [864, 535] on icon "submit" at bounding box center [859, 535] width 7 height 7
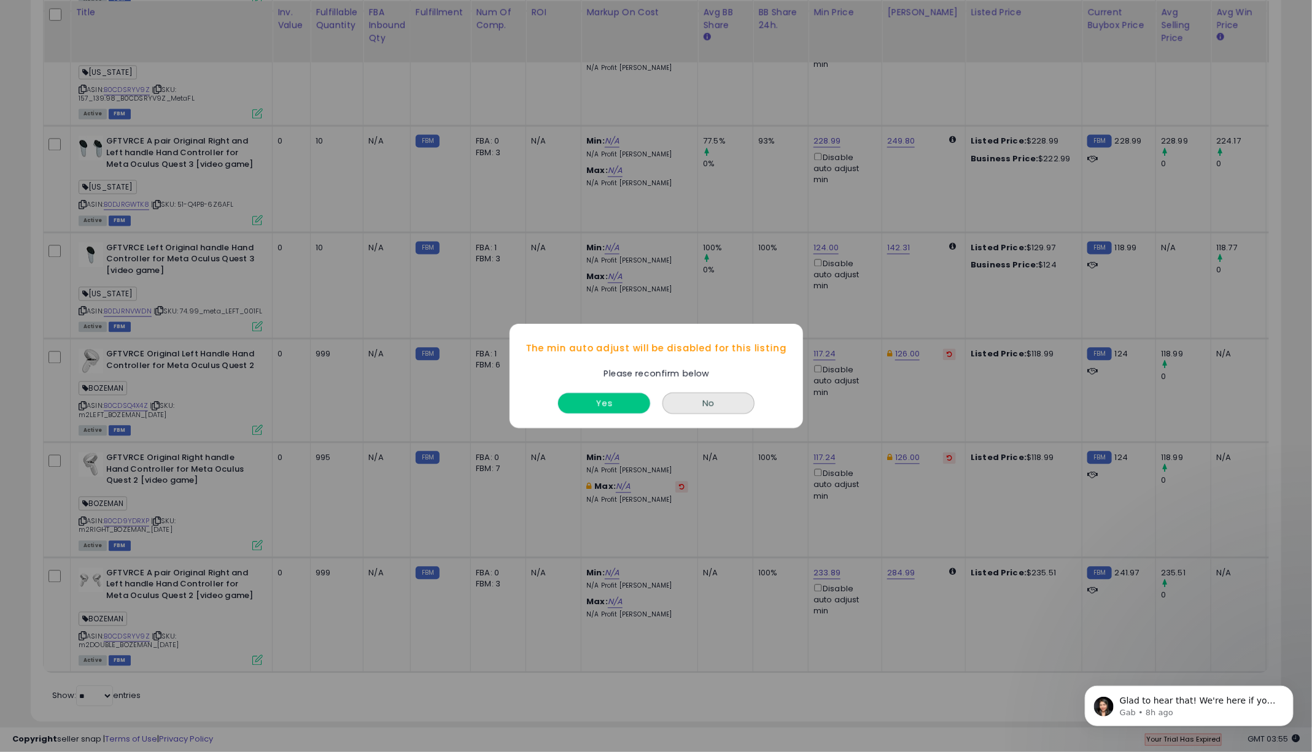
click at [598, 399] on button "Yes" at bounding box center [604, 403] width 92 height 20
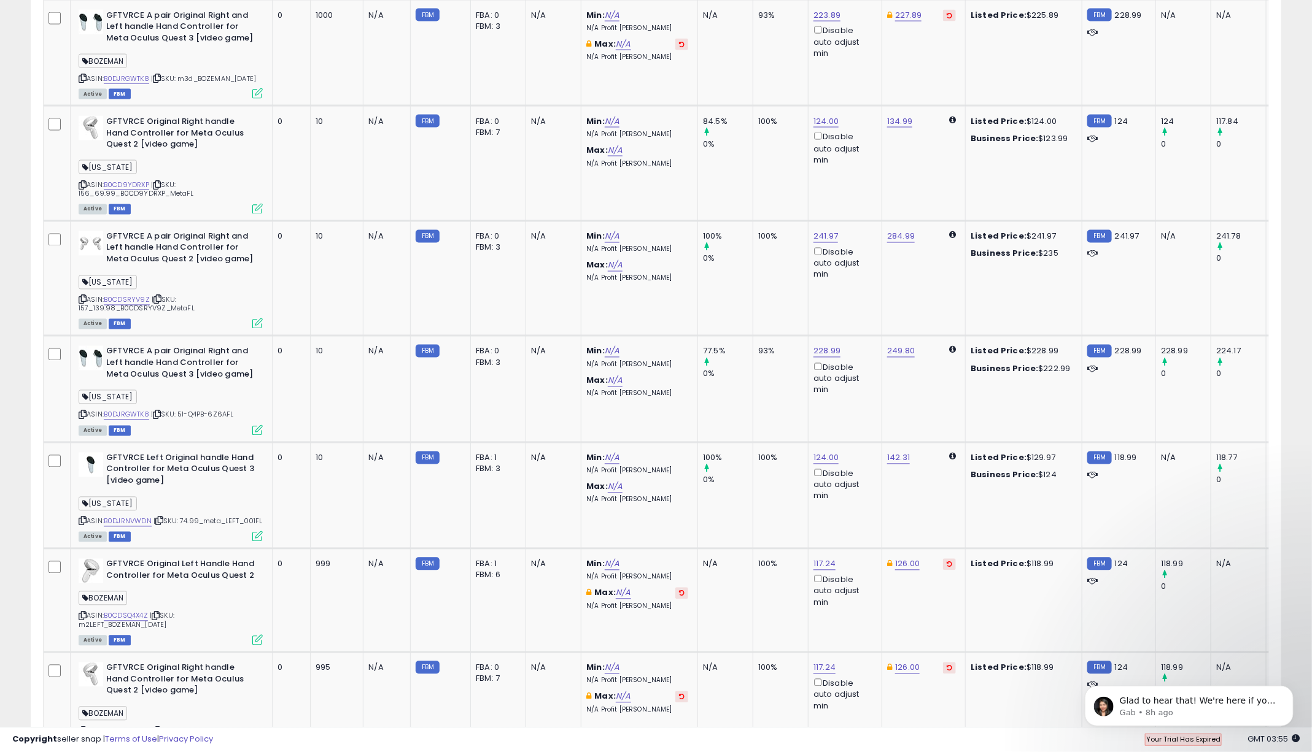
scroll to position [1336, 0]
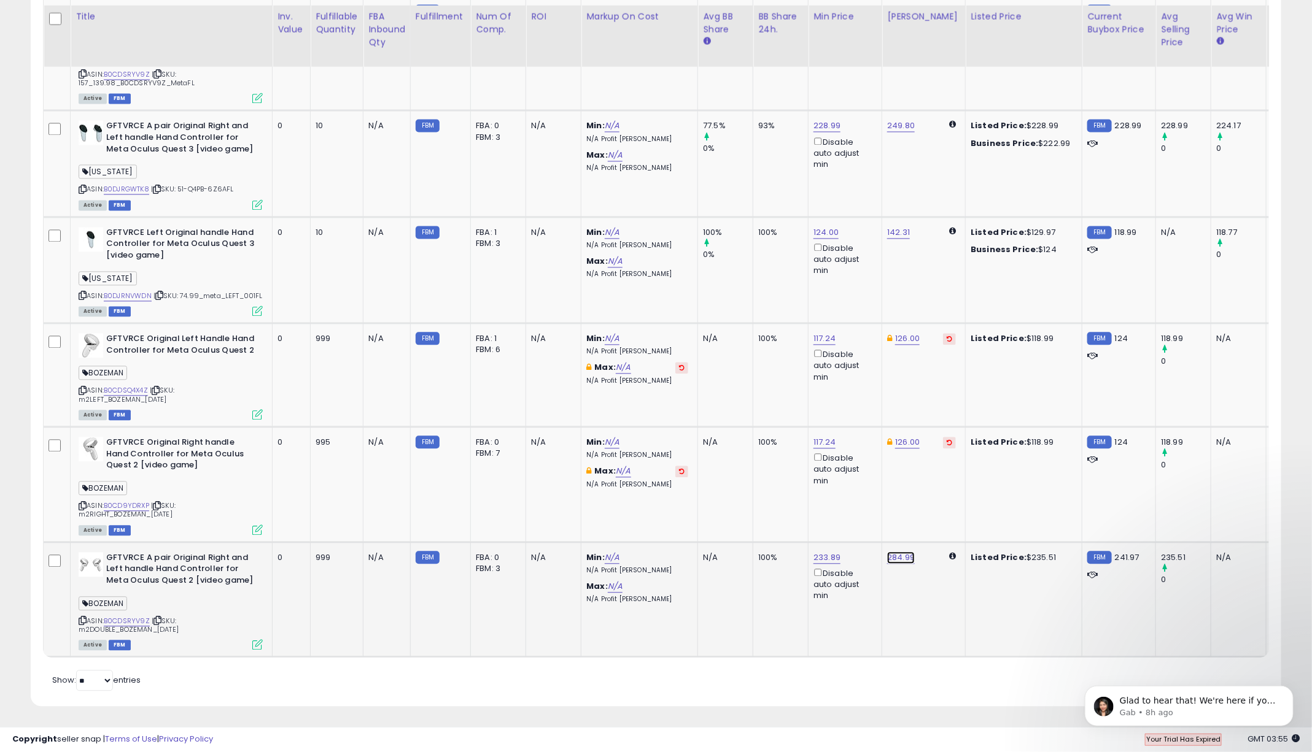
click at [903, 558] on link "284.99" at bounding box center [901, 558] width 28 height 12
type input "******"
click at [949, 514] on button "submit" at bounding box center [939, 521] width 21 height 18
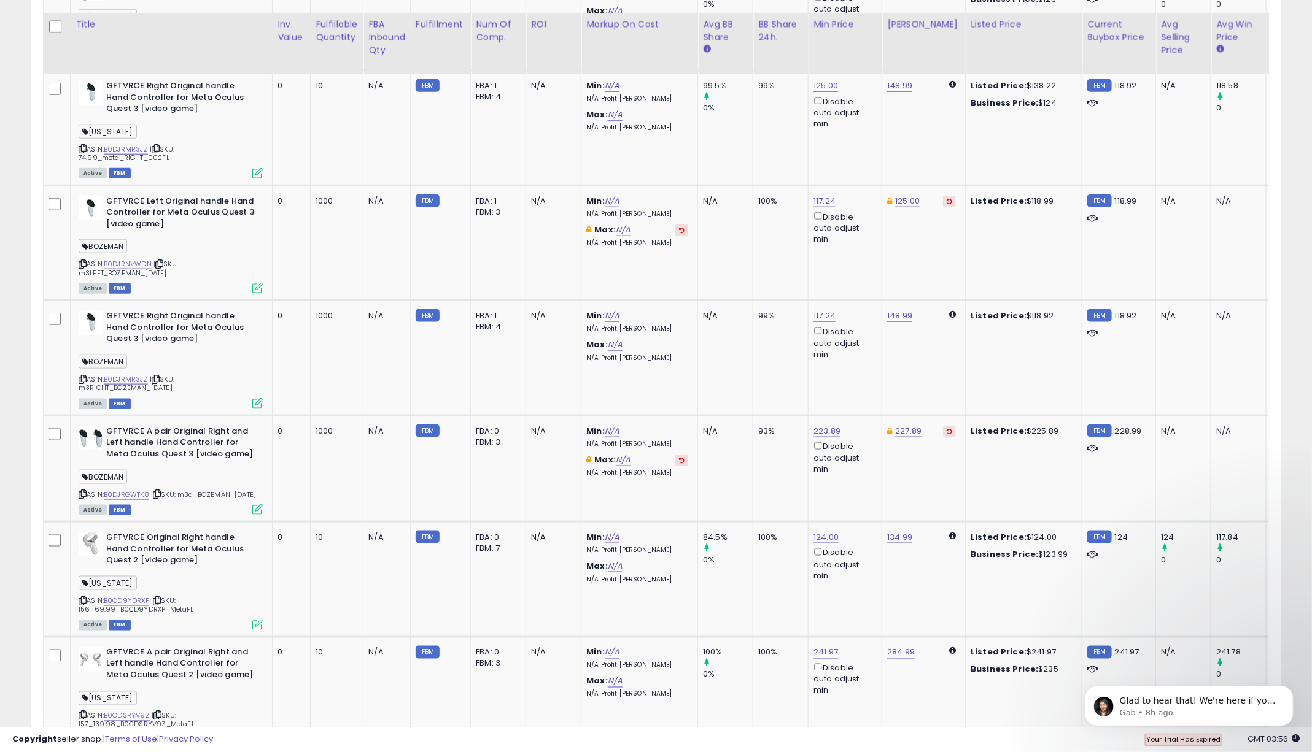
scroll to position [686, 0]
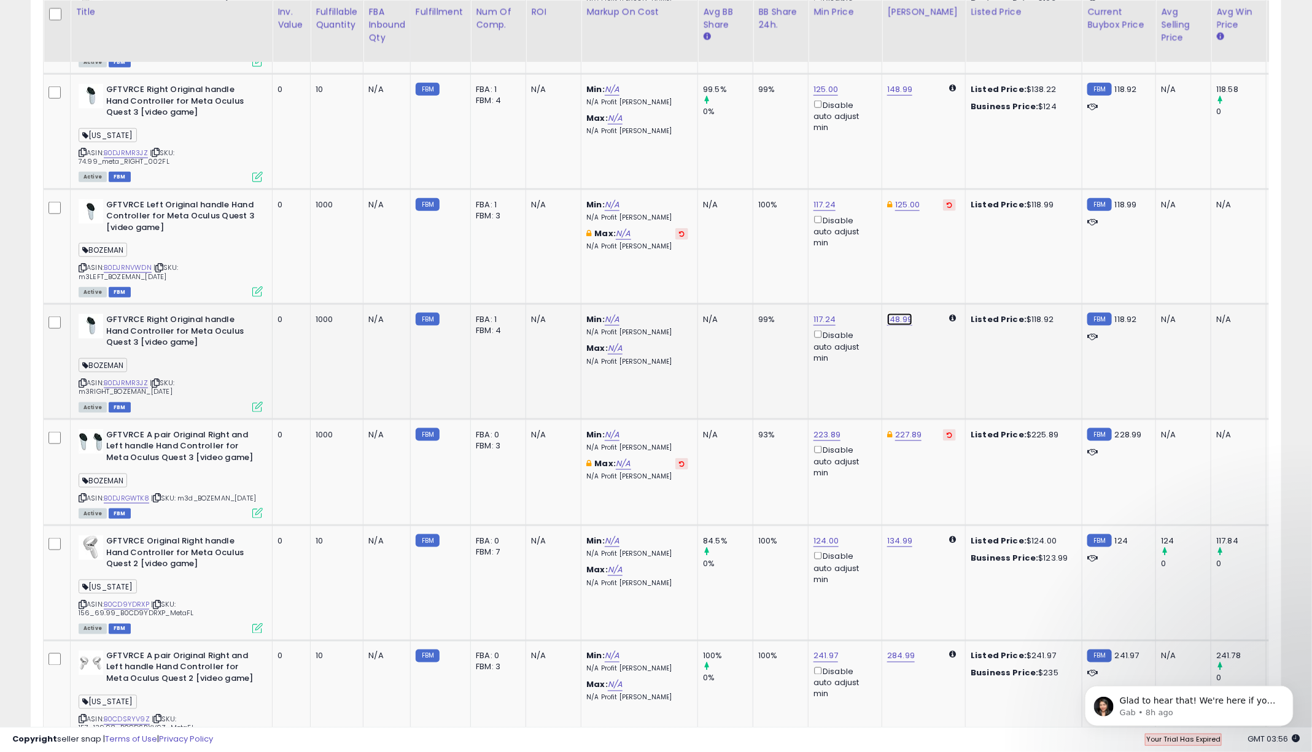
click at [902, 320] on link "148.99" at bounding box center [899, 320] width 25 height 12
drag, startPoint x: 864, startPoint y: 274, endPoint x: 823, endPoint y: 274, distance: 41.1
click at [823, 274] on input "******" at bounding box center [868, 278] width 109 height 21
type input "***"
click at [942, 274] on icon "submit" at bounding box center [938, 276] width 7 height 7
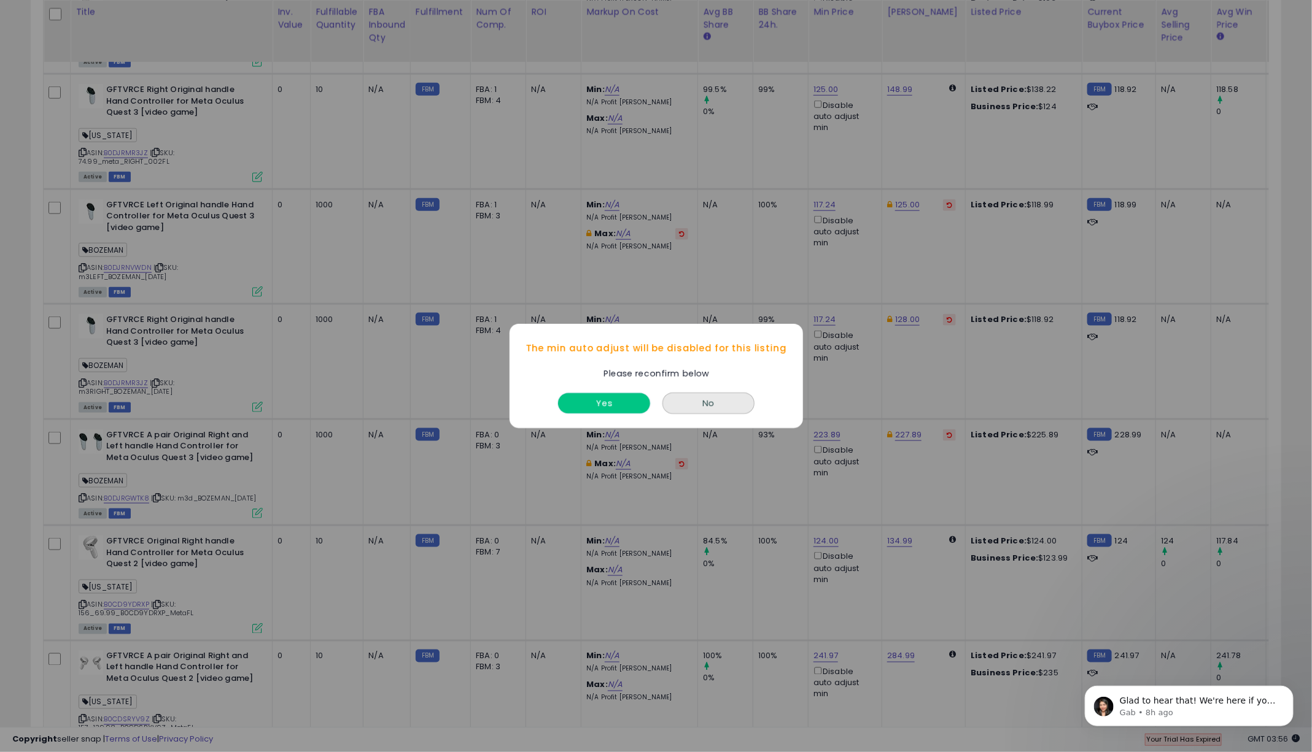
click at [617, 409] on button "Yes" at bounding box center [604, 403] width 92 height 20
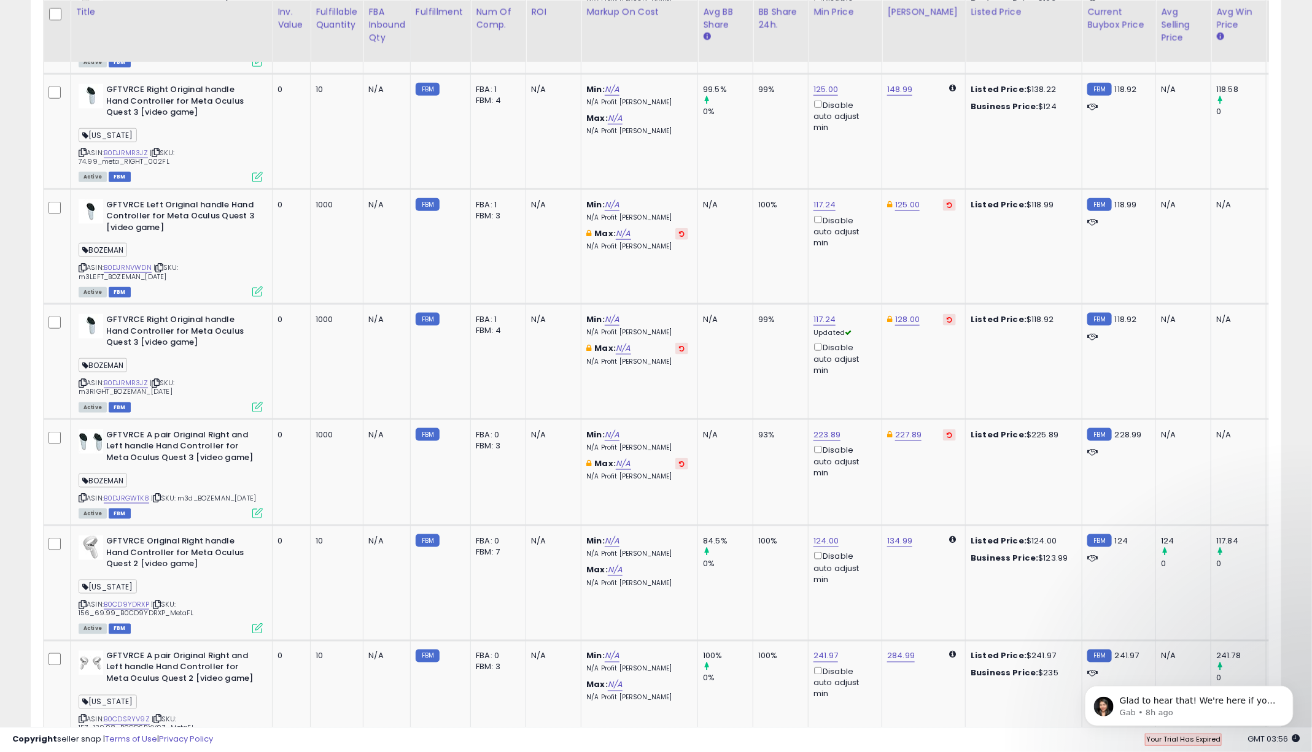
click at [922, 389] on td "128.00" at bounding box center [923, 361] width 83 height 115
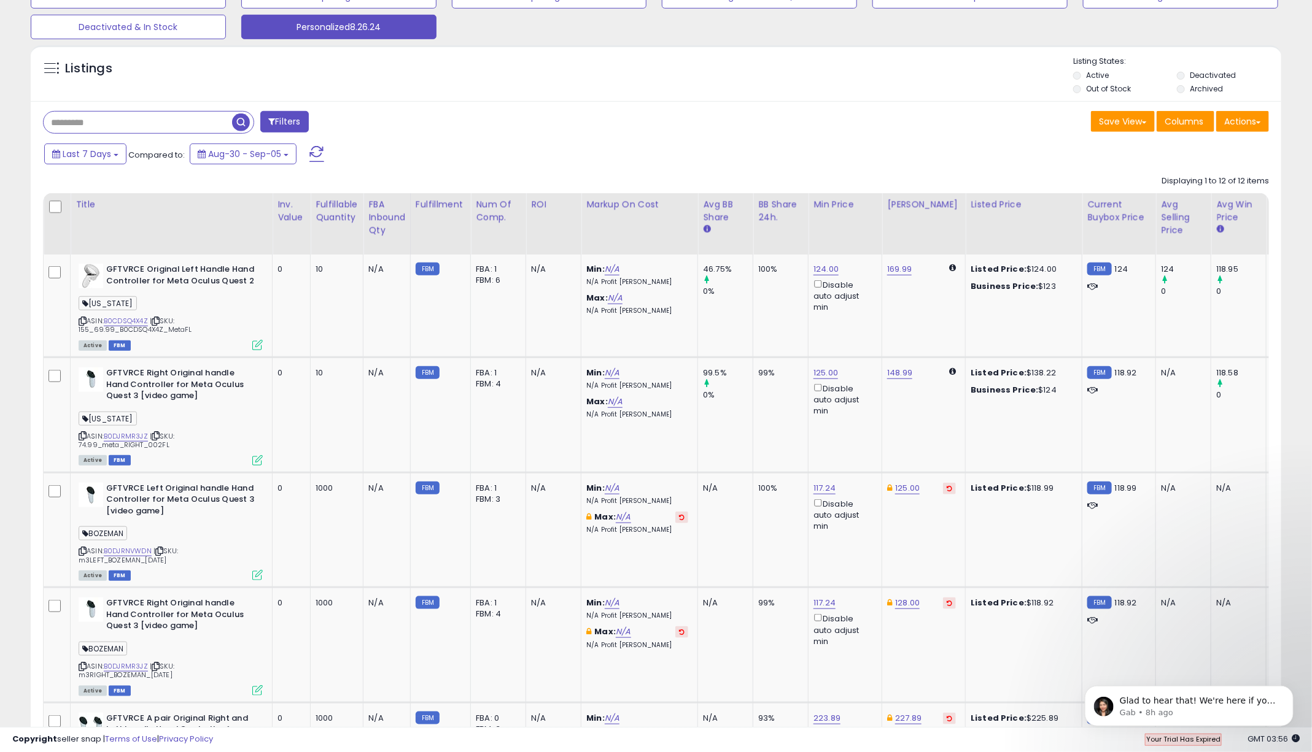
scroll to position [401, 0]
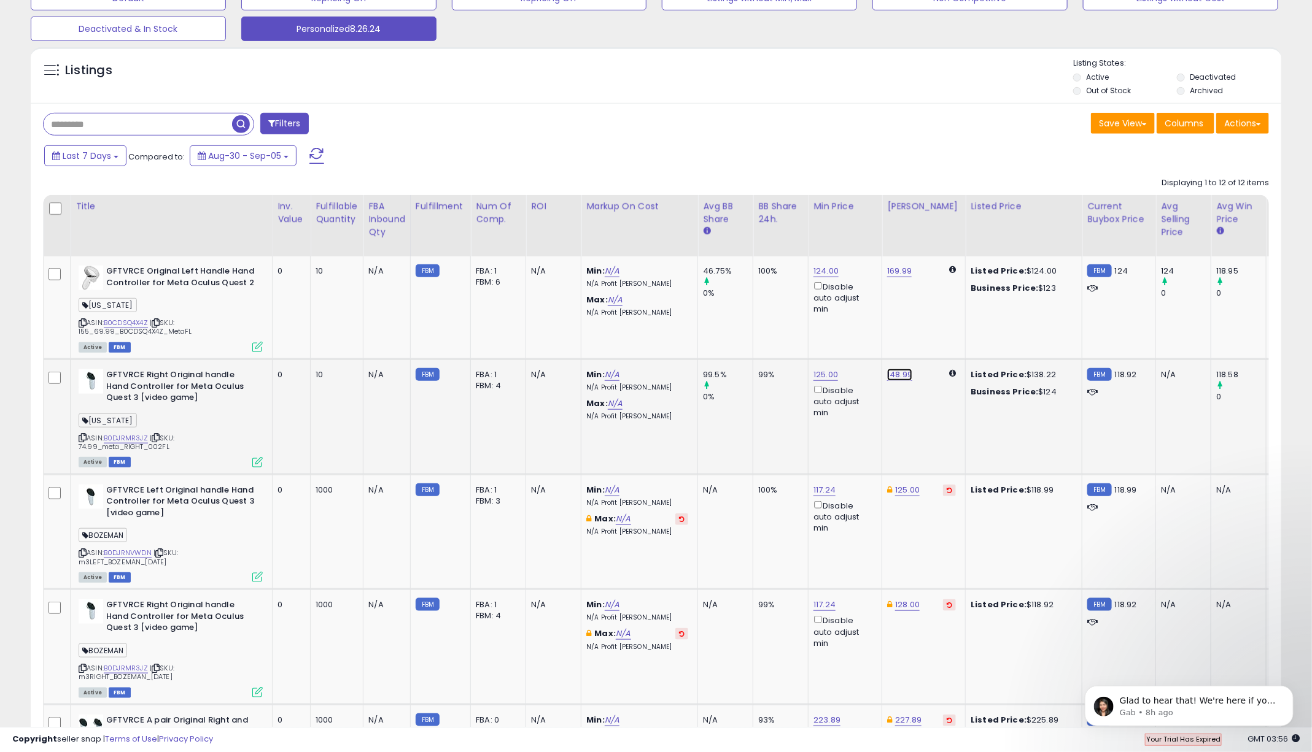
click at [898, 373] on link "148.99" at bounding box center [899, 375] width 25 height 12
click at [967, 335] on icon "button" at bounding box center [963, 332] width 7 height 7
click at [899, 271] on link "169.99" at bounding box center [899, 271] width 25 height 12
drag, startPoint x: 864, startPoint y: 230, endPoint x: 721, endPoint y: 230, distance: 143.0
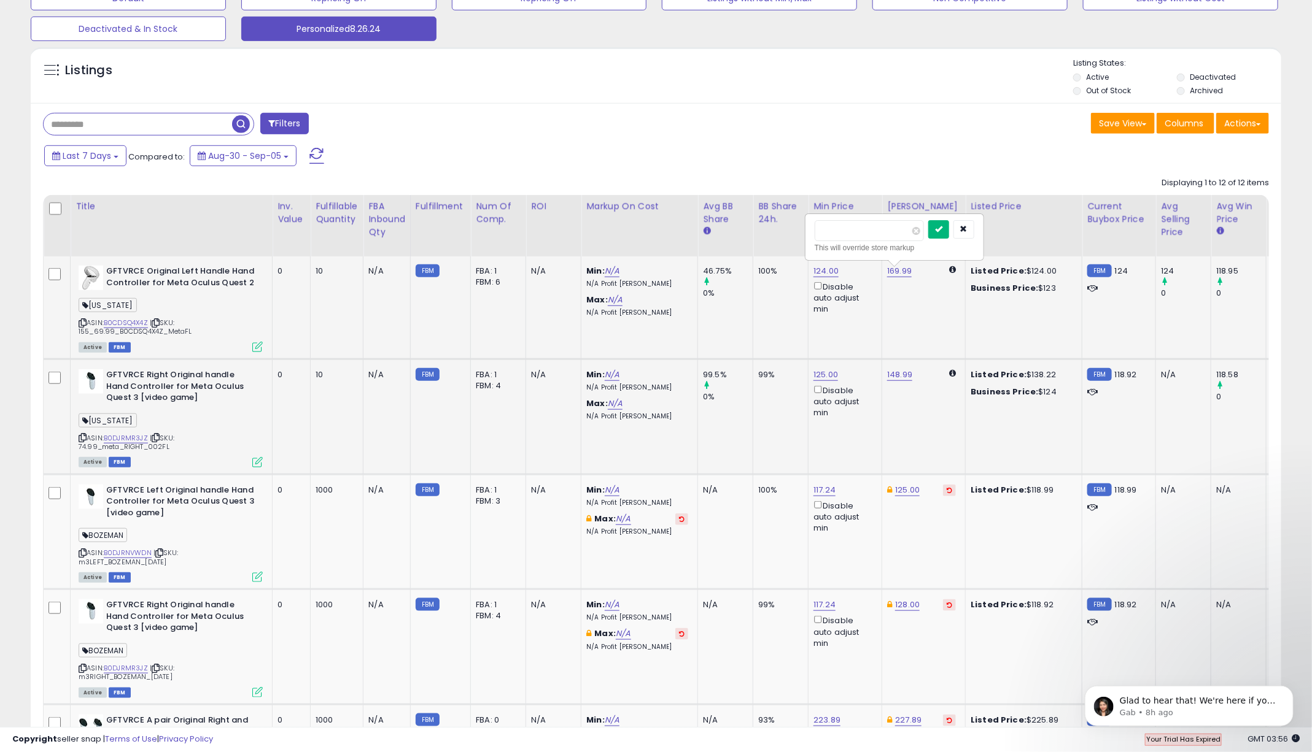
type input "***"
click at [942, 230] on icon "submit" at bounding box center [938, 228] width 7 height 7
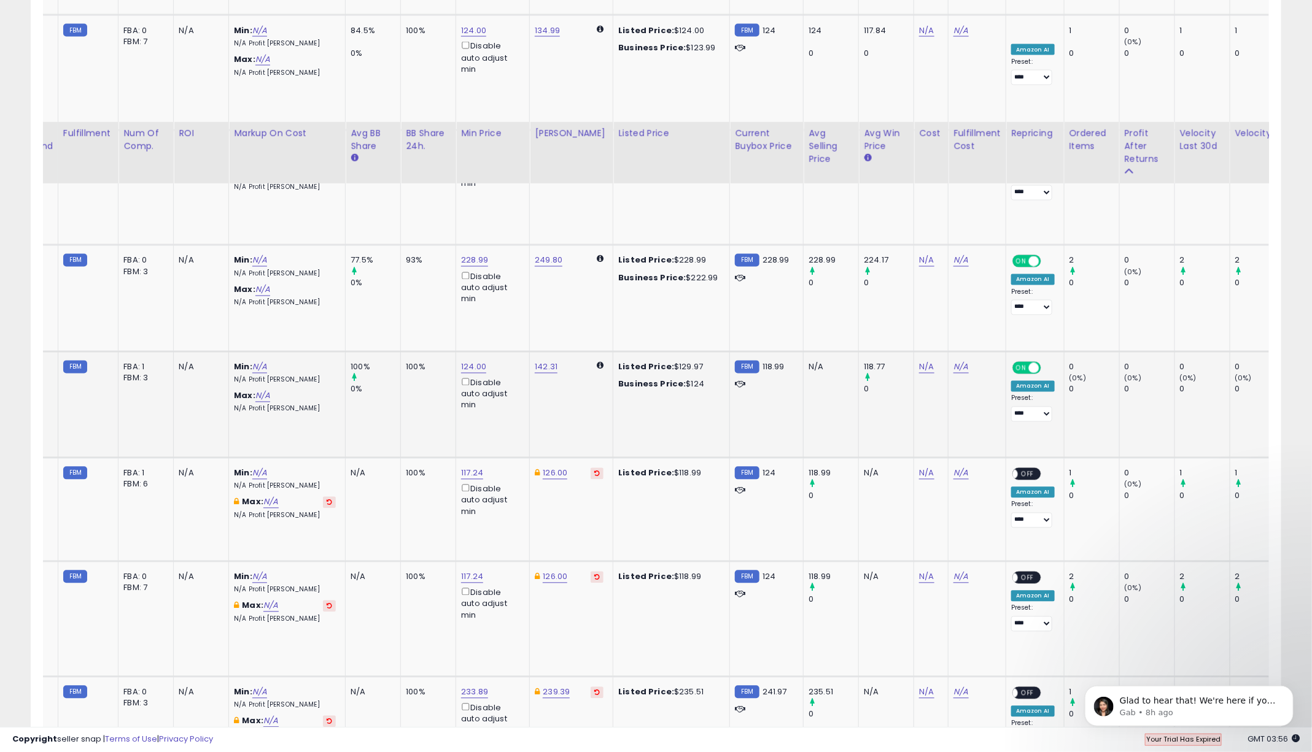
scroll to position [1336, 0]
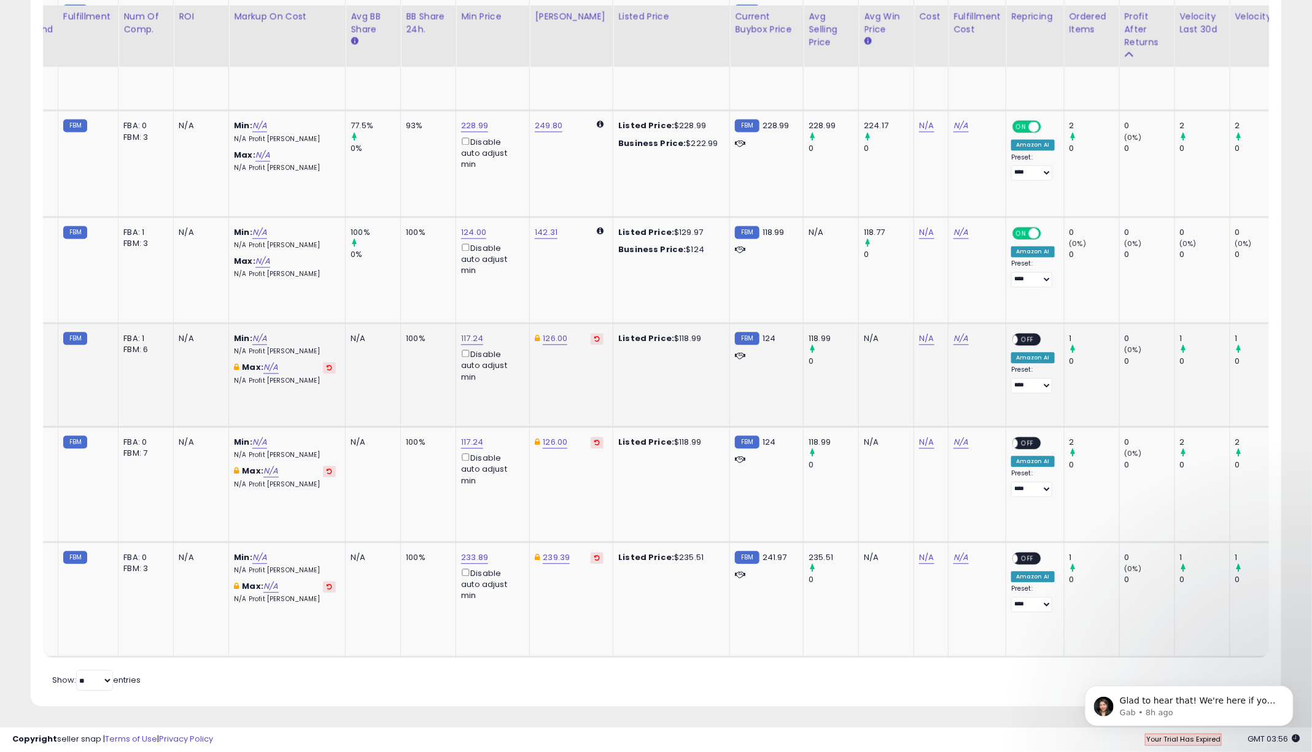
click at [1018, 340] on span "OFF" at bounding box center [1028, 340] width 20 height 10
click at [1018, 444] on span "OFF" at bounding box center [1028, 443] width 20 height 10
click at [1018, 560] on span "OFF" at bounding box center [1028, 558] width 20 height 10
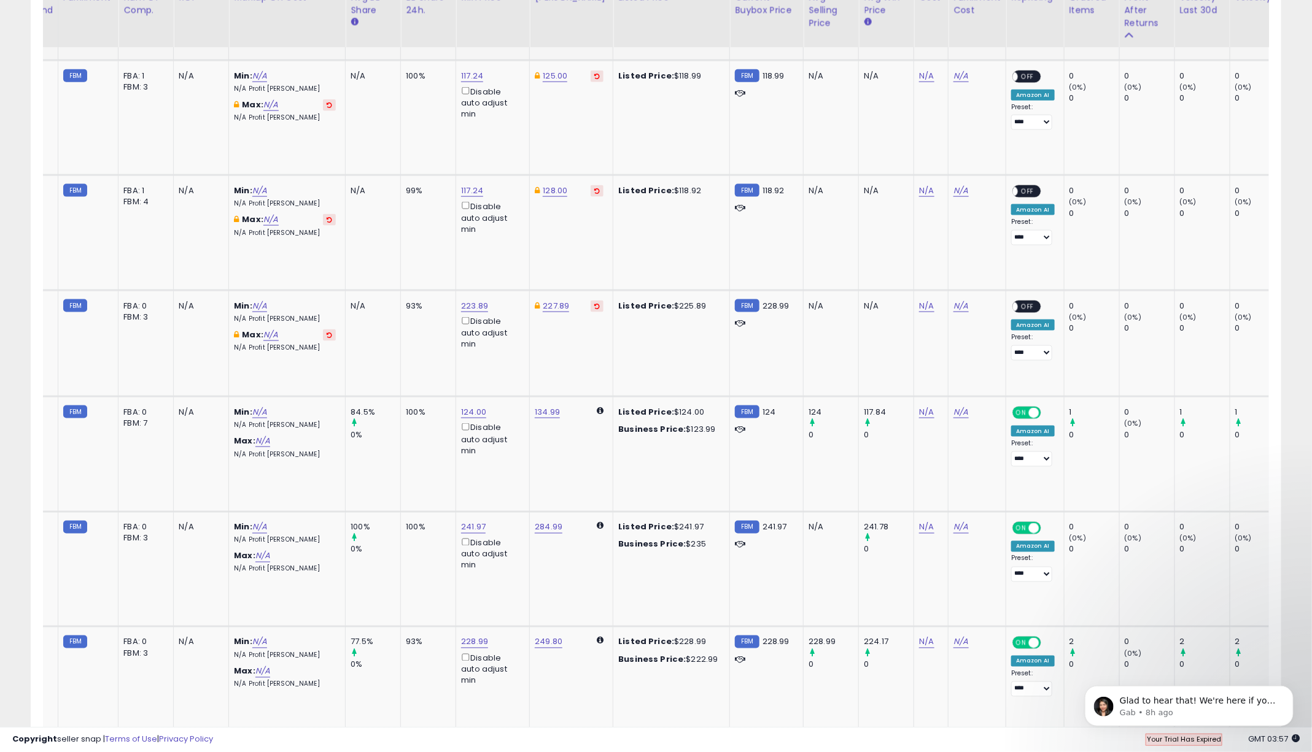
scroll to position [800, 0]
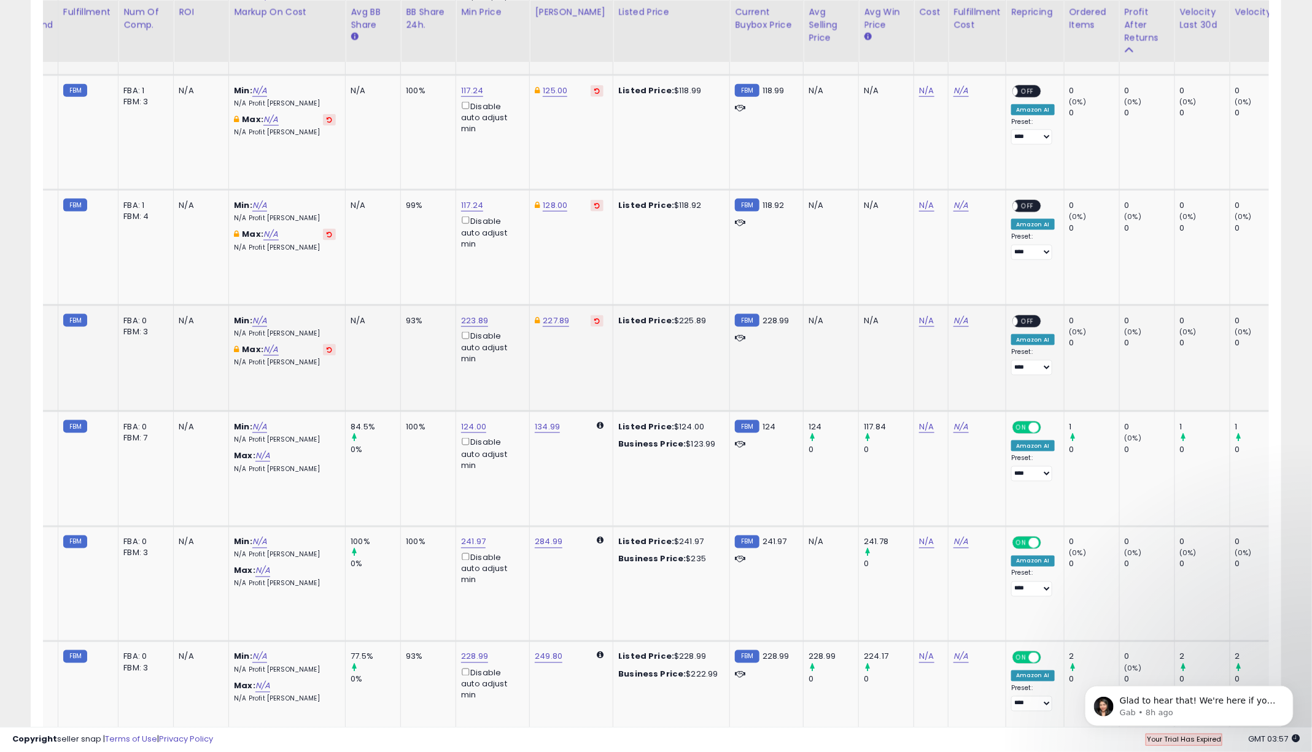
click at [1018, 322] on span "OFF" at bounding box center [1028, 322] width 20 height 10
click at [1018, 203] on span "OFF" at bounding box center [1028, 206] width 20 height 10
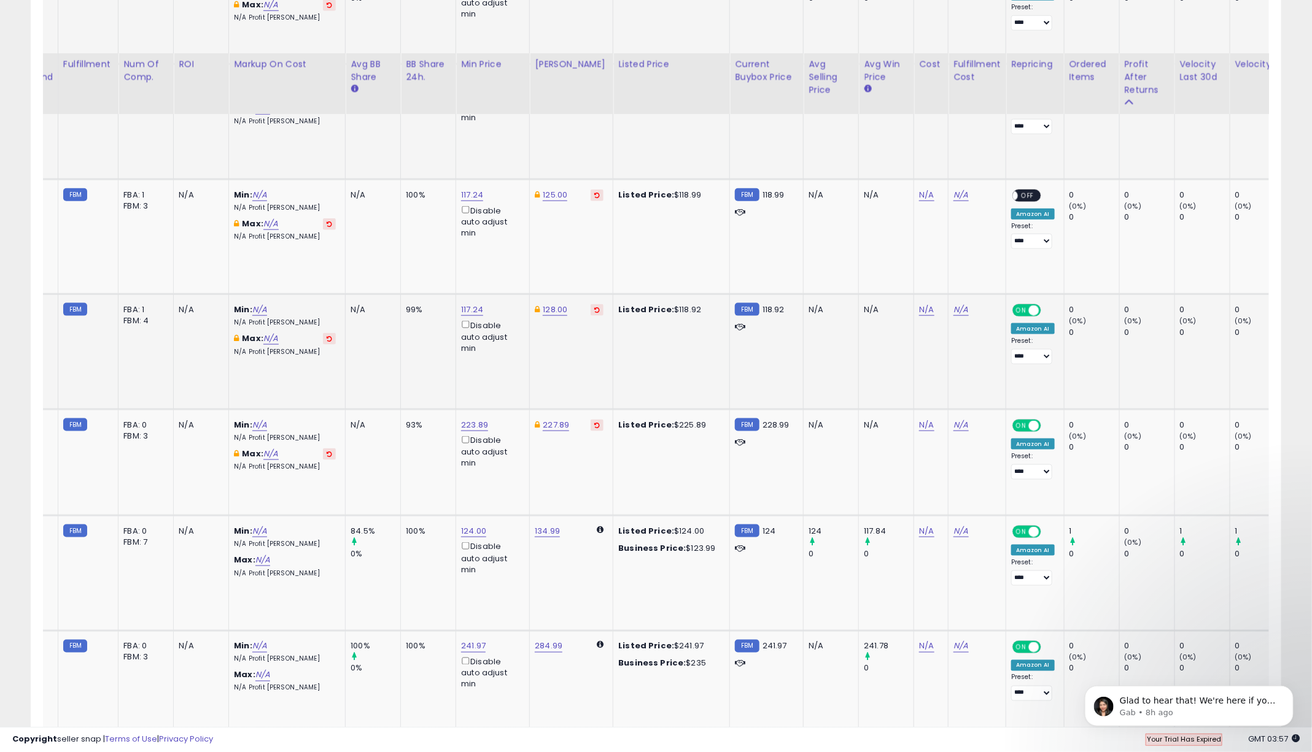
scroll to position [689, 0]
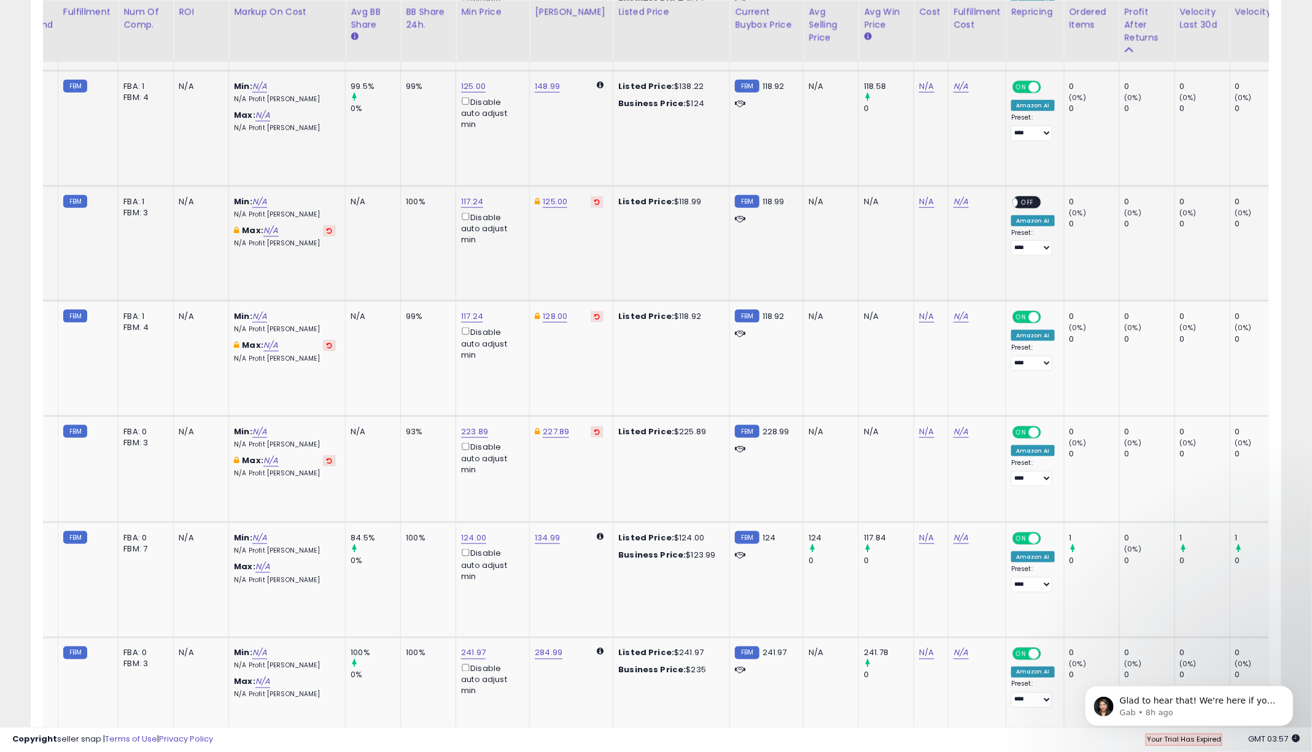
click at [1018, 201] on span "OFF" at bounding box center [1028, 202] width 20 height 10
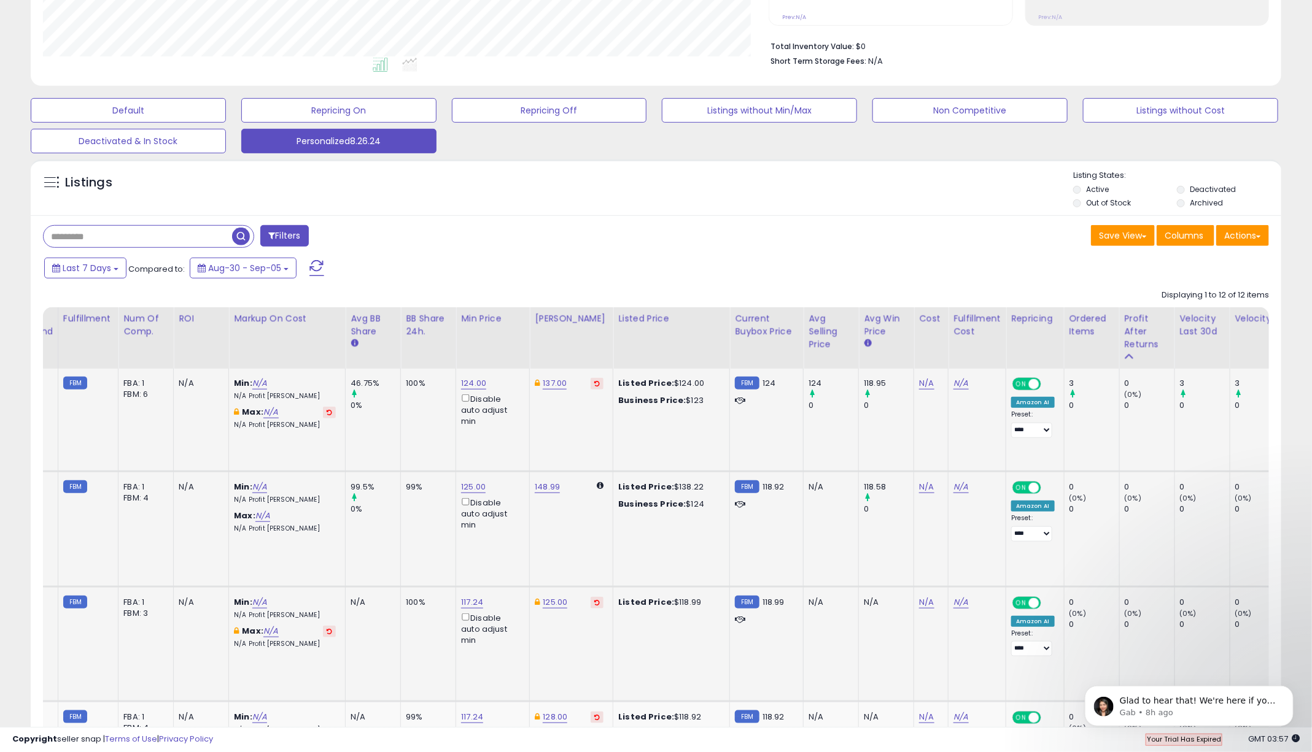
scroll to position [276, 0]
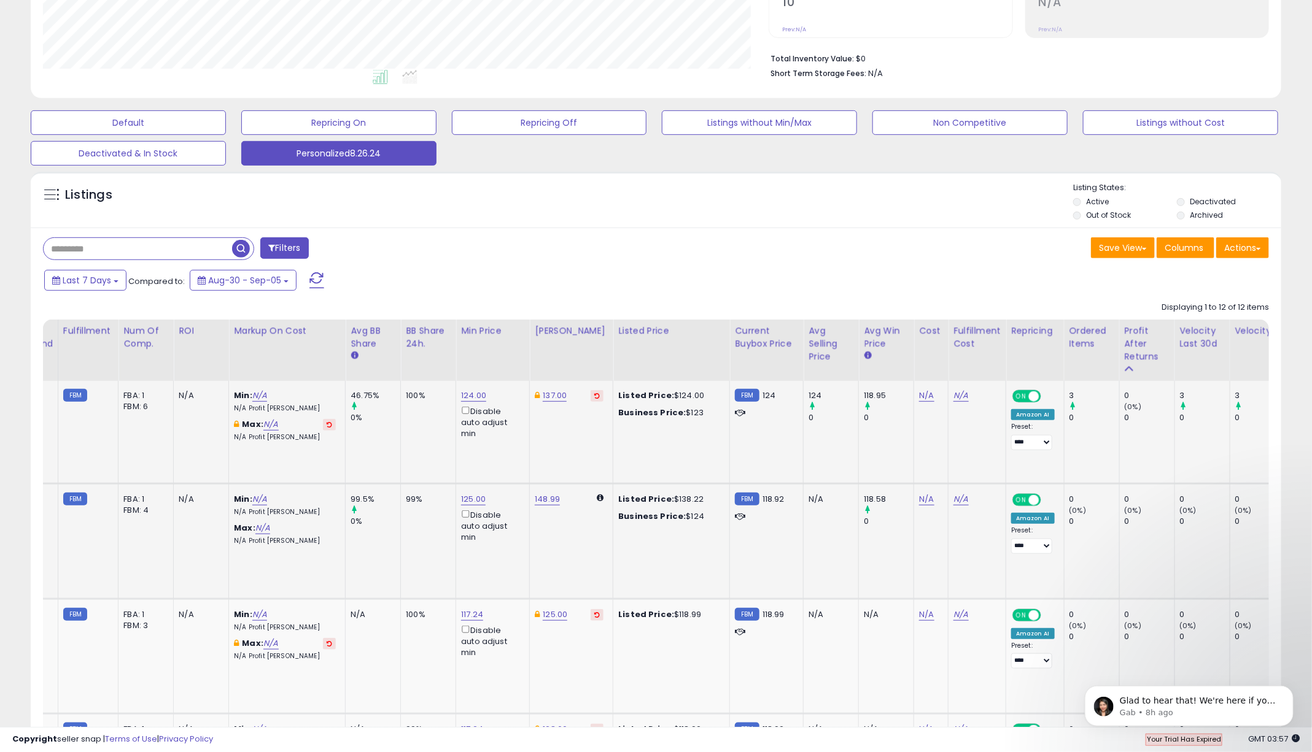
click at [611, 225] on div "Listings Active" at bounding box center [656, 200] width 1250 height 56
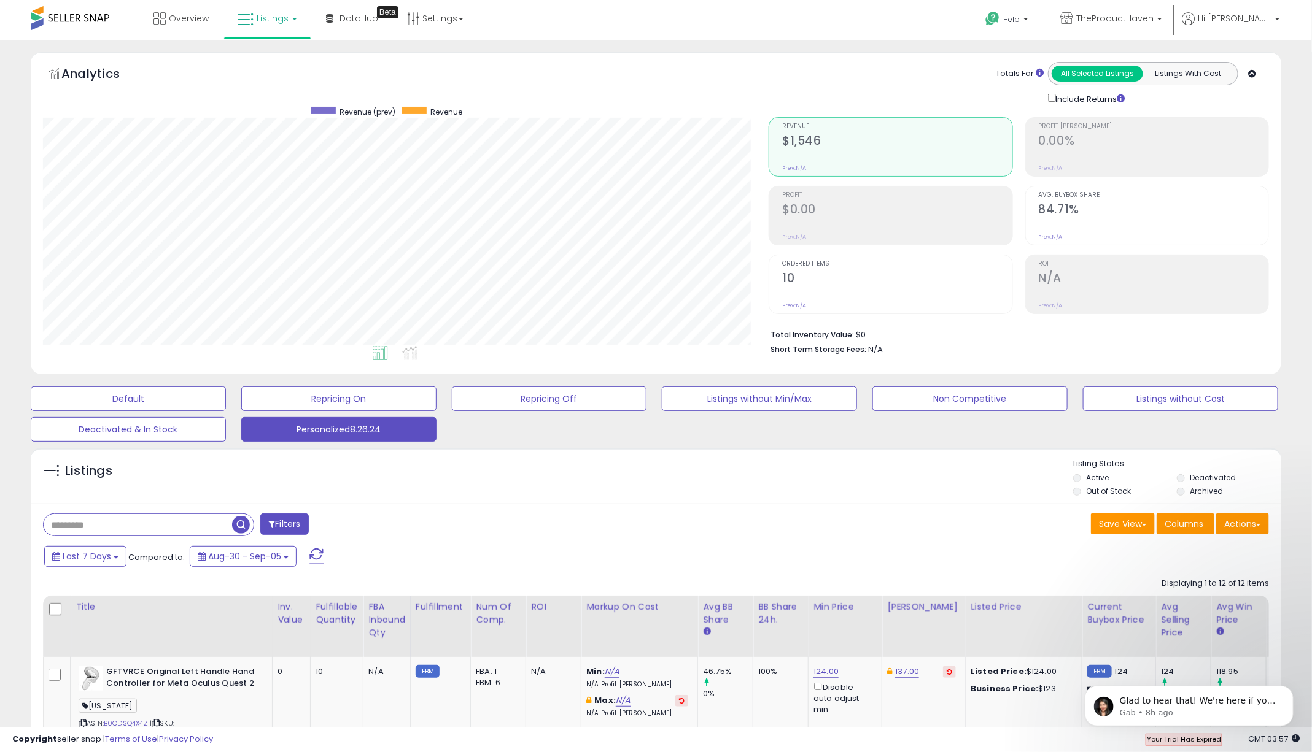
click at [293, 19] on b at bounding box center [294, 19] width 5 height 2
click at [278, 114] on icon at bounding box center [278, 107] width 64 height 18
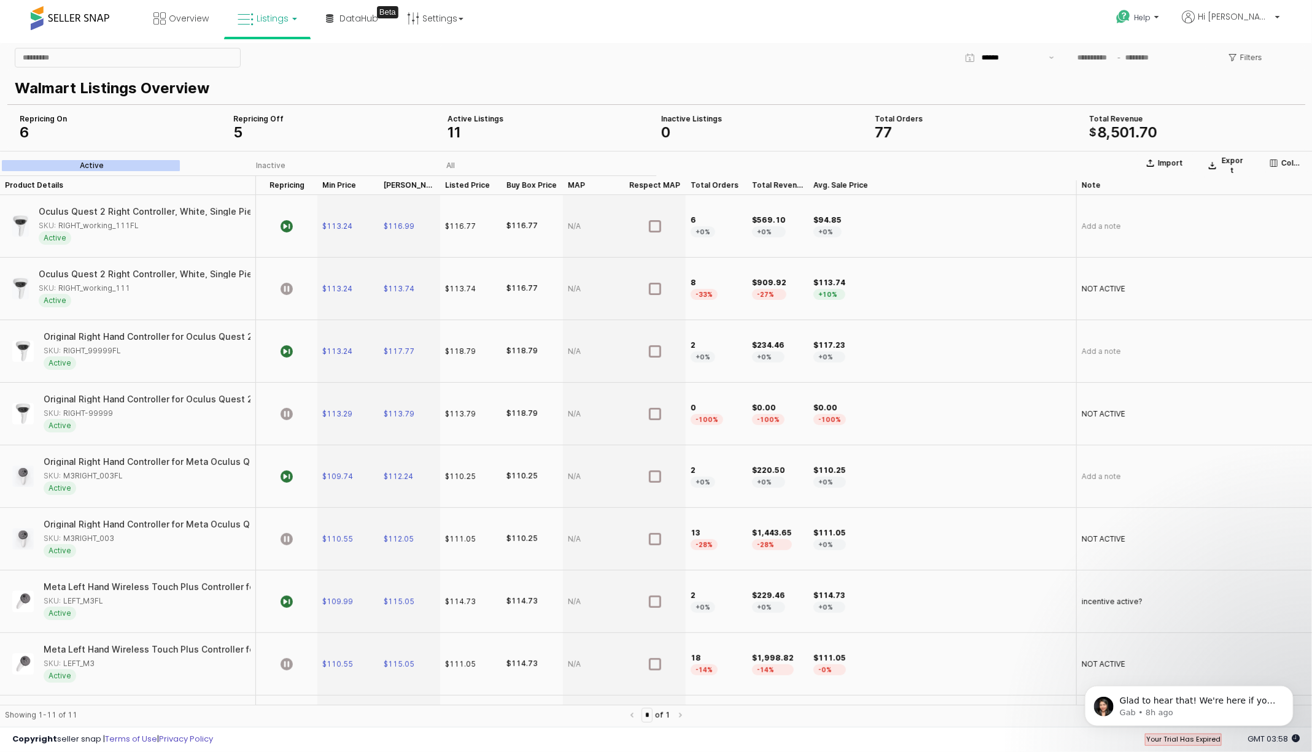
click at [505, 61] on div "Filters" at bounding box center [872, 57] width 862 height 25
click at [183, 23] on span "Overview" at bounding box center [189, 18] width 40 height 12
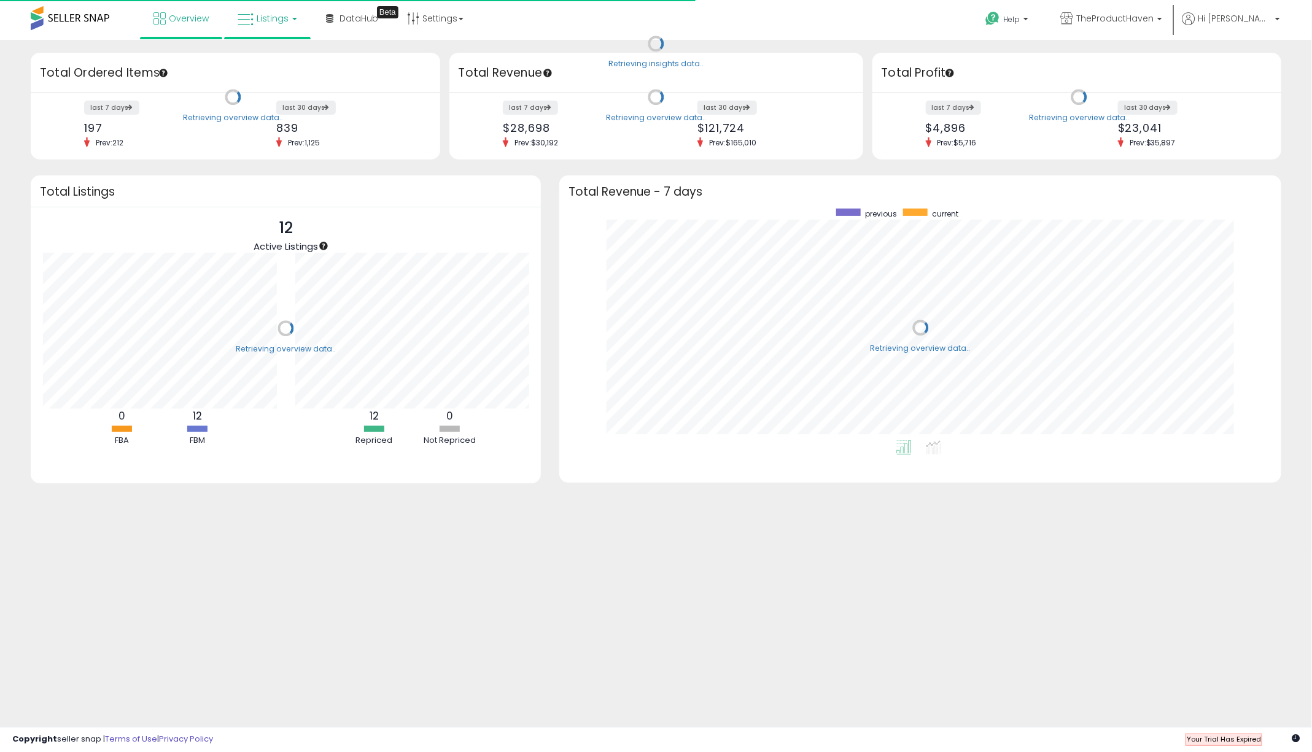
scroll to position [232, 697]
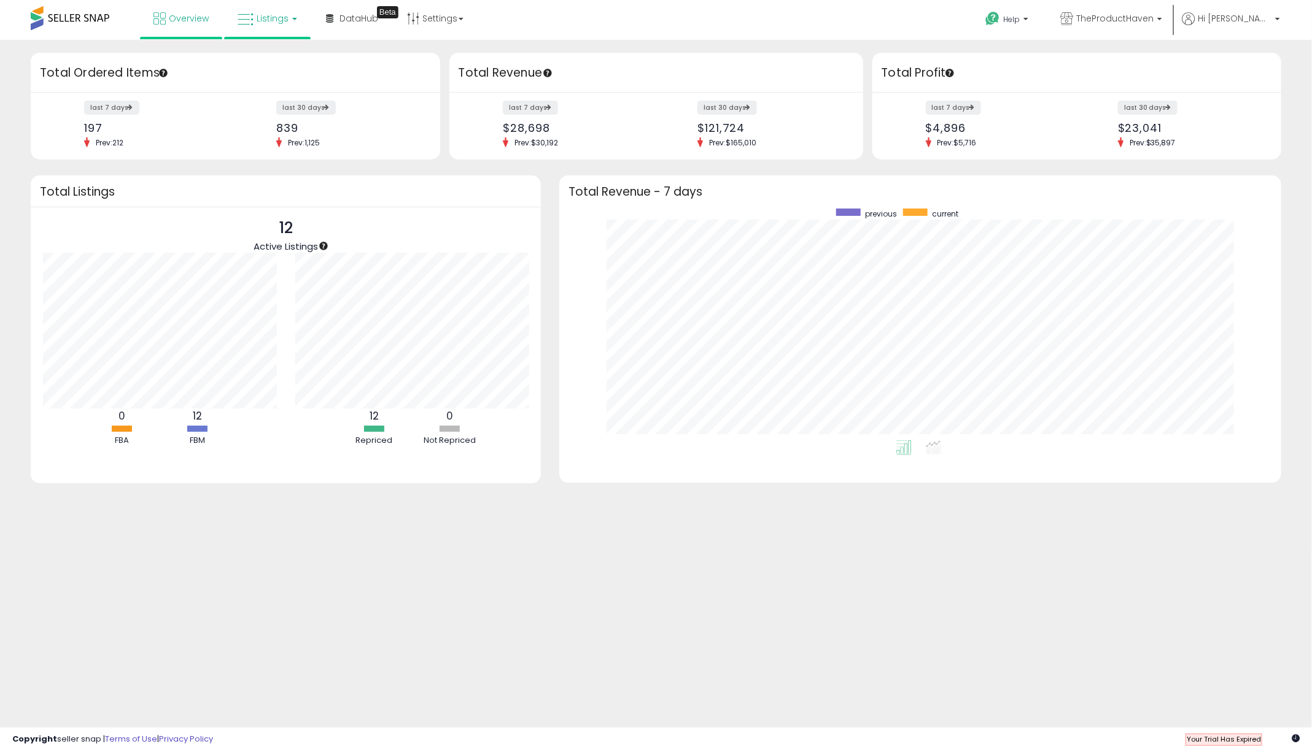
click at [284, 19] on span "Listings" at bounding box center [273, 18] width 32 height 12
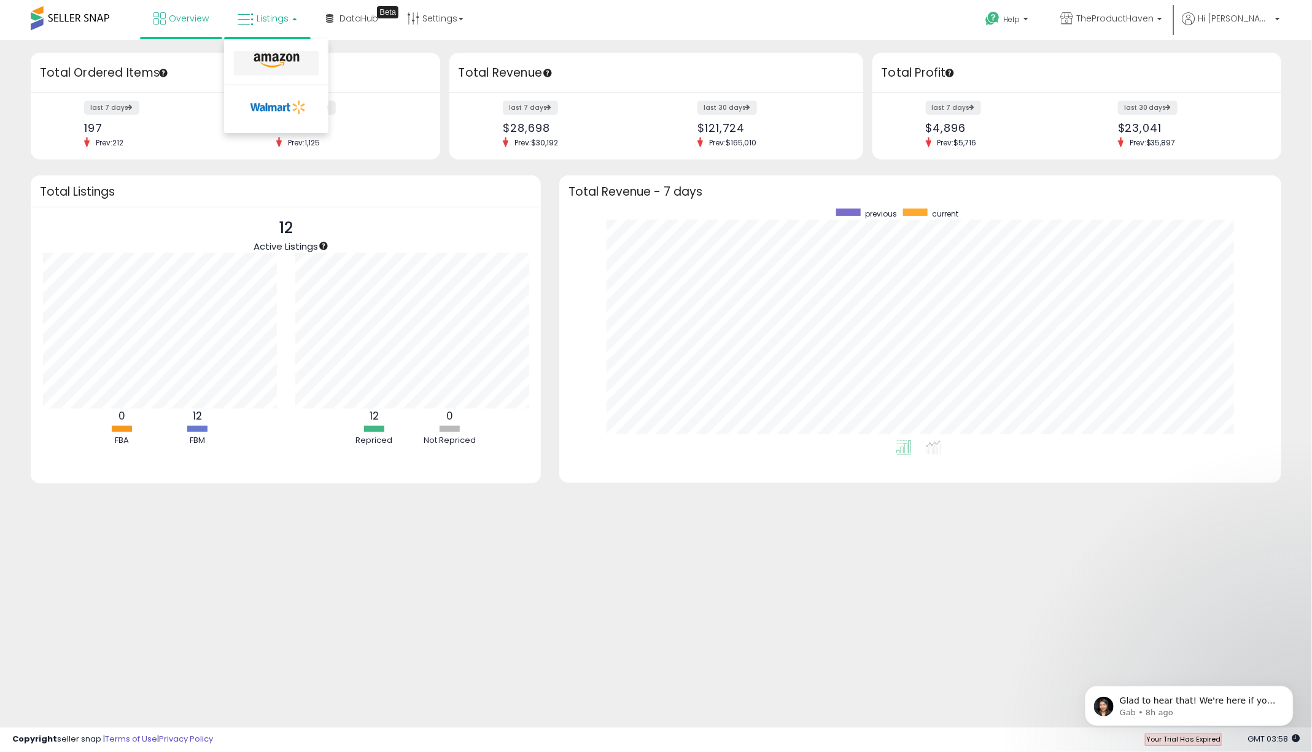
scroll to position [0, 0]
click at [279, 61] on icon at bounding box center [276, 61] width 53 height 16
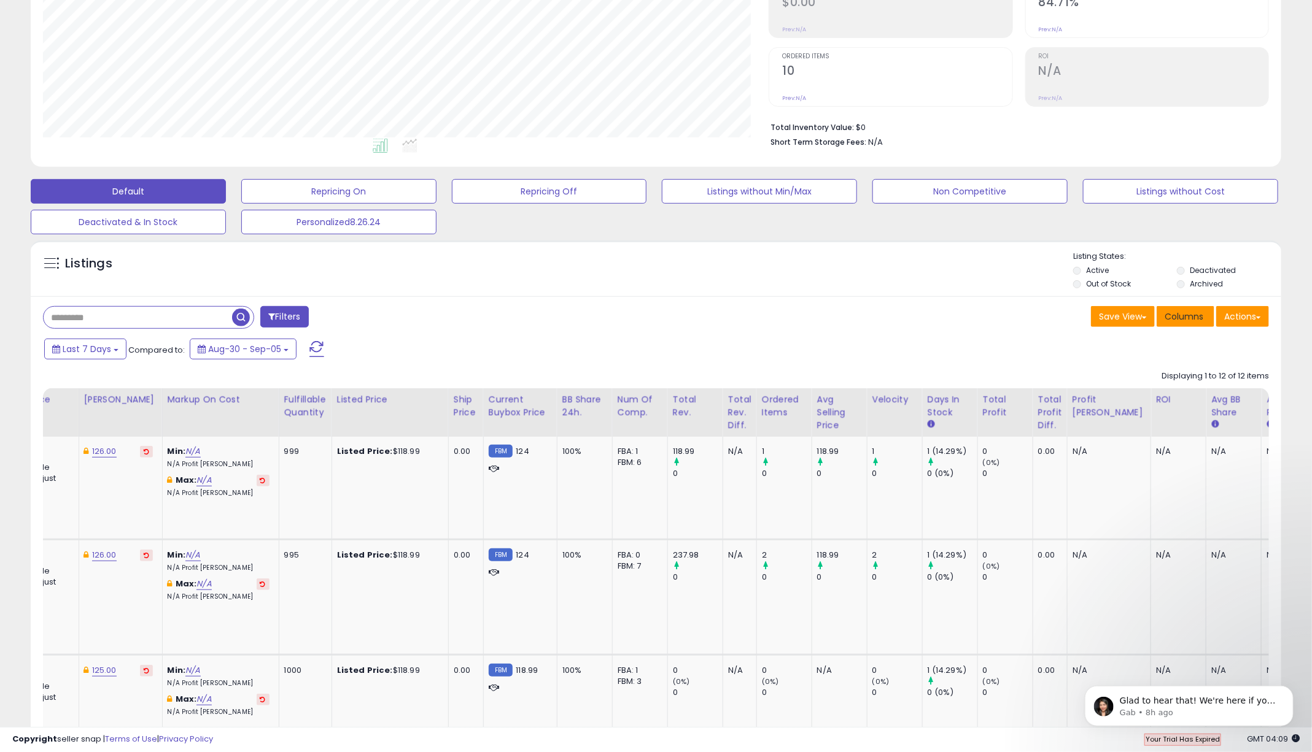
click at [1192, 316] on span "Columns" at bounding box center [1183, 317] width 39 height 12
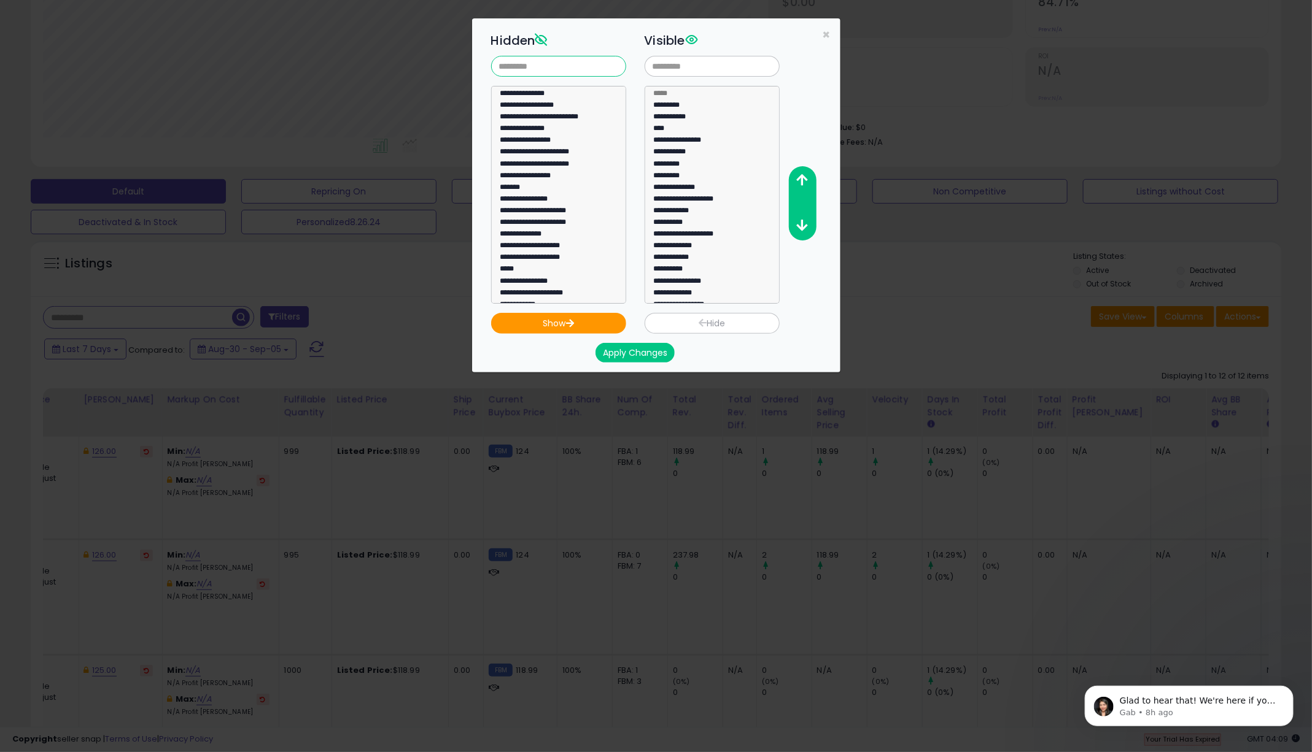
click at [536, 70] on input "text" at bounding box center [558, 66] width 135 height 21
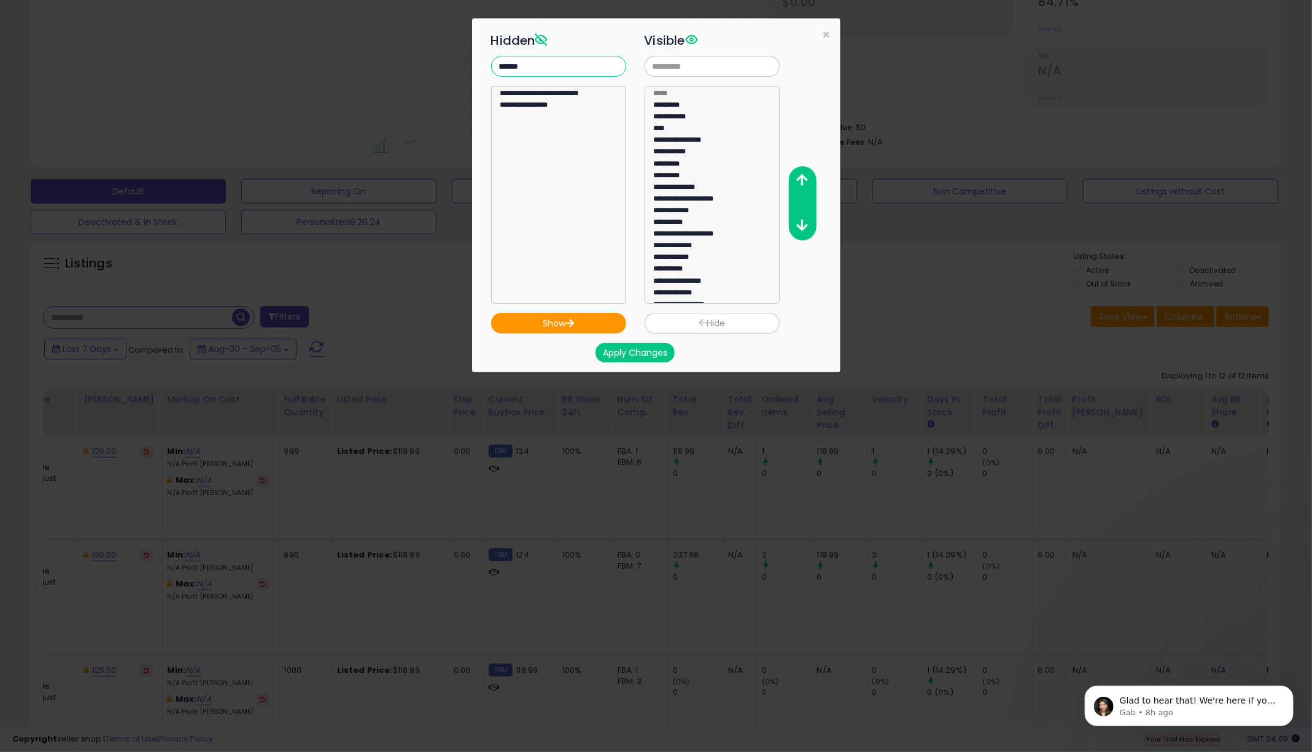
type input "******"
select select "**********"
click at [557, 104] on option "**********" at bounding box center [559, 107] width 120 height 12
click at [588, 321] on button "Show" at bounding box center [558, 323] width 135 height 21
select select
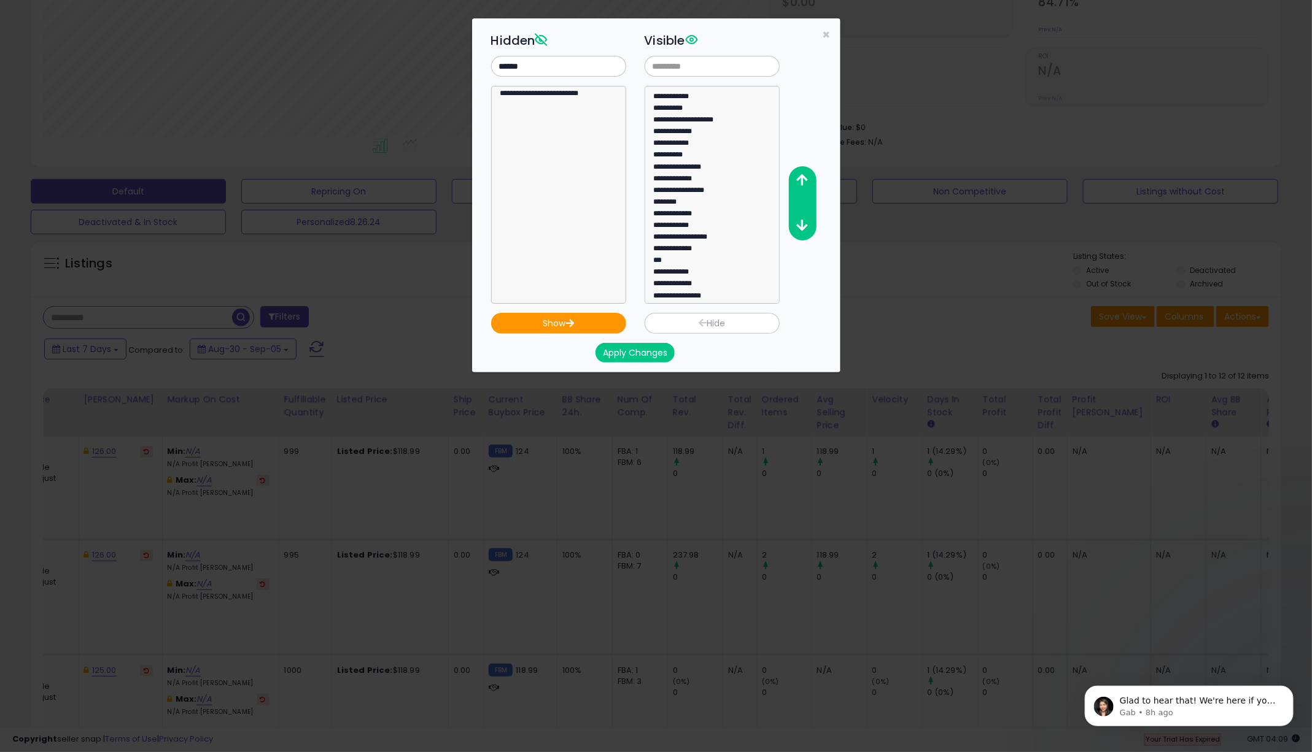
scroll to position [117, 0]
click at [641, 354] on button "Apply Changes" at bounding box center [634, 353] width 79 height 20
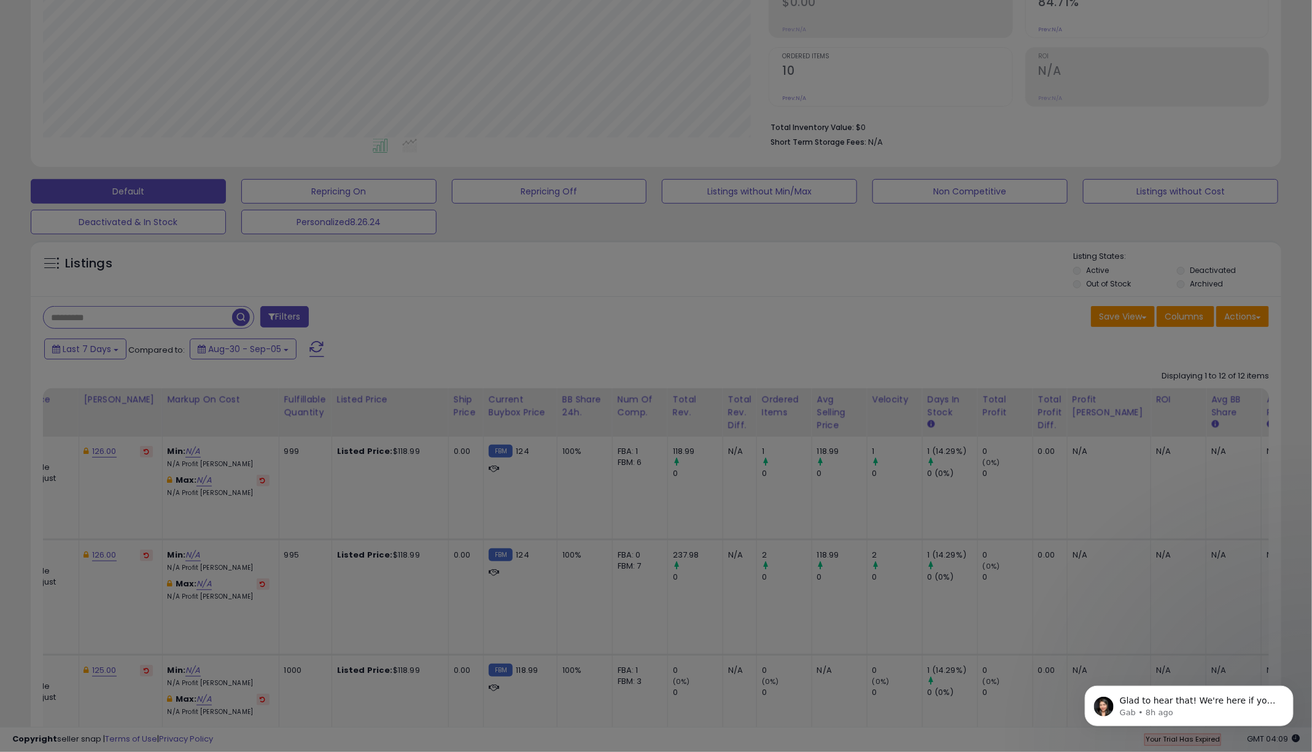
scroll to position [0, 0]
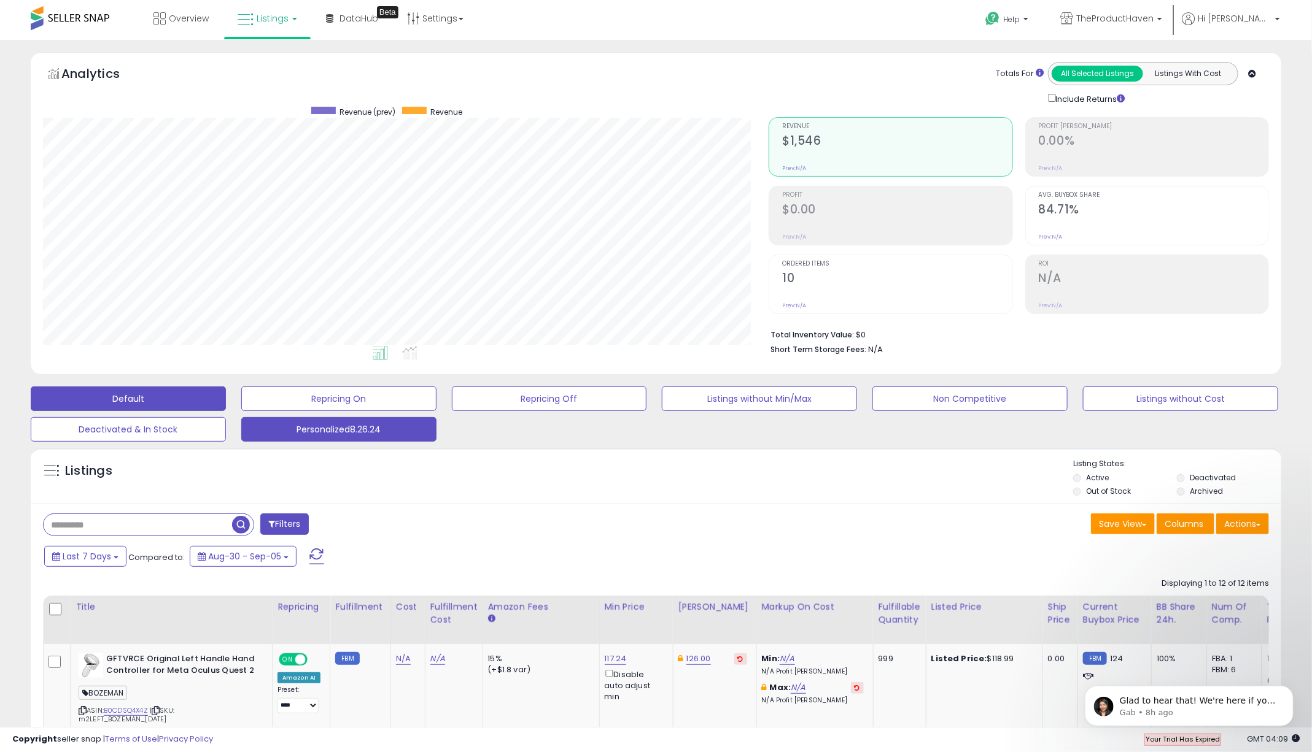
scroll to position [252, 726]
click at [357, 433] on button "Personalized8.26.24" at bounding box center [338, 429] width 195 height 25
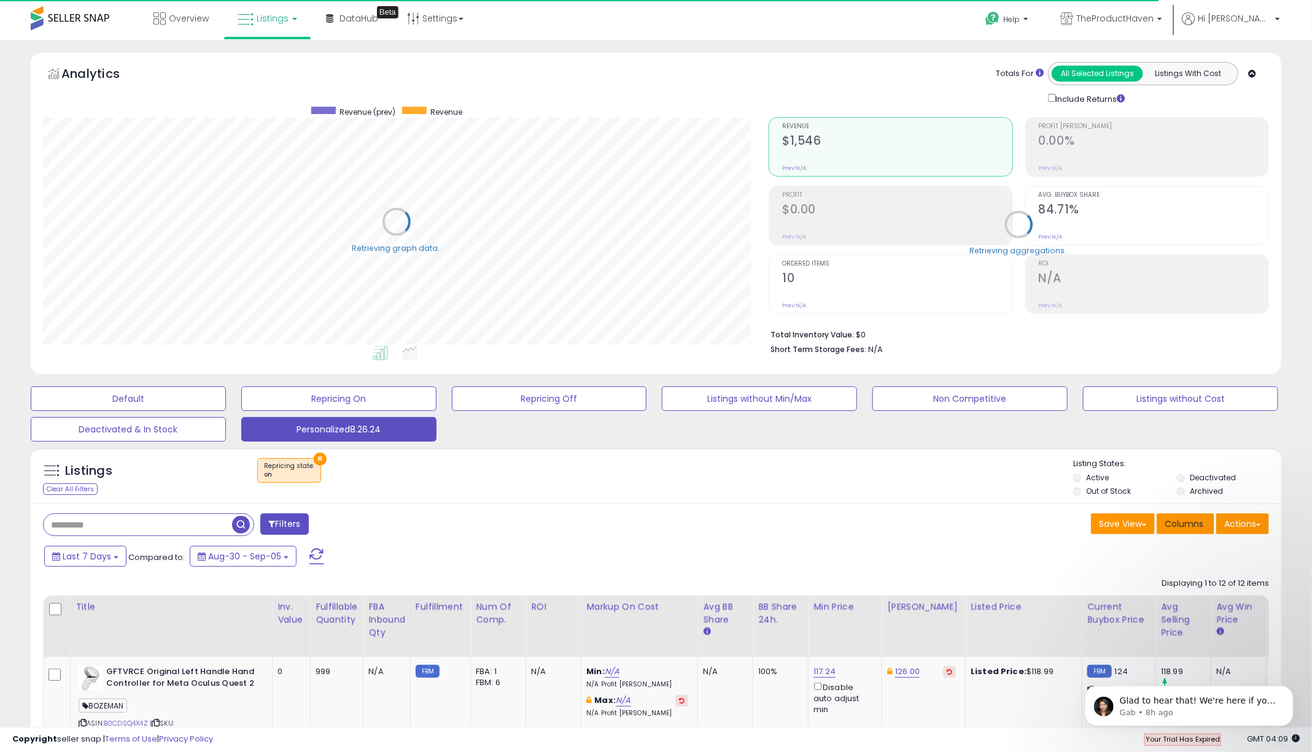
click at [1183, 526] on span "Columns" at bounding box center [1183, 524] width 39 height 12
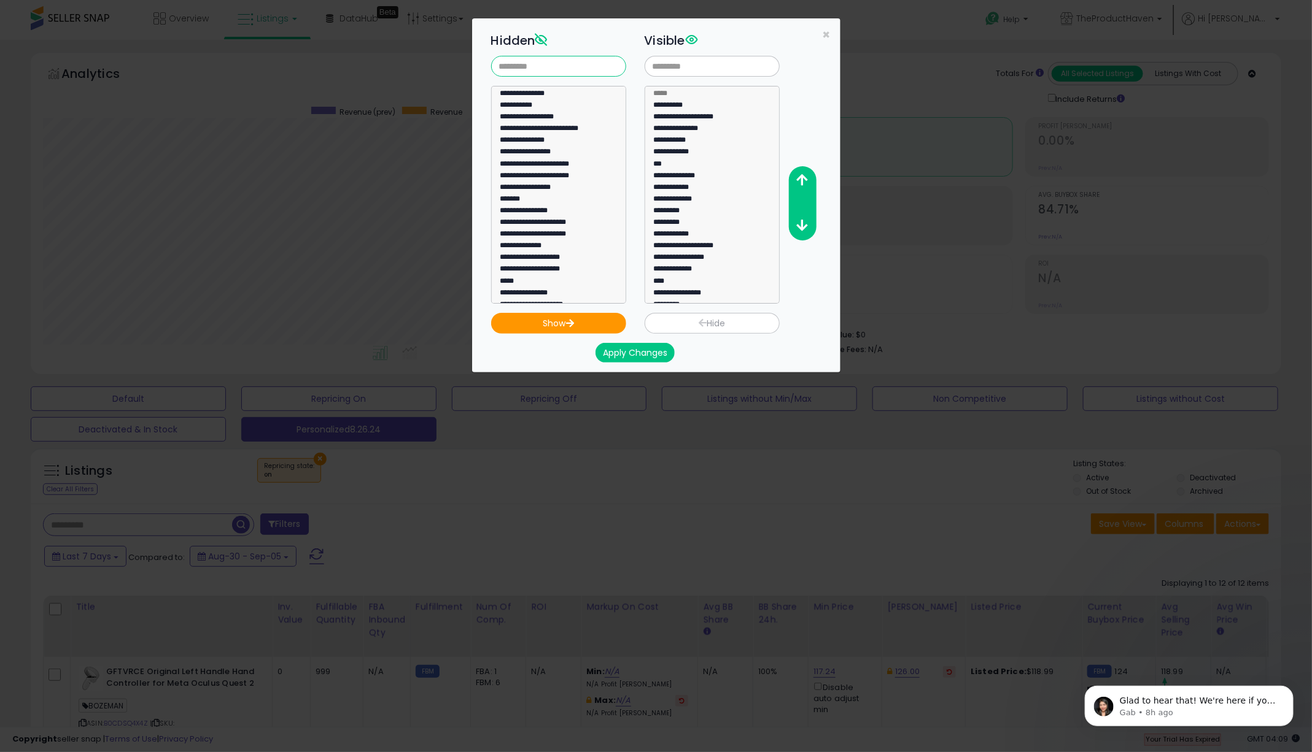
click at [514, 64] on input "text" at bounding box center [558, 66] width 135 height 21
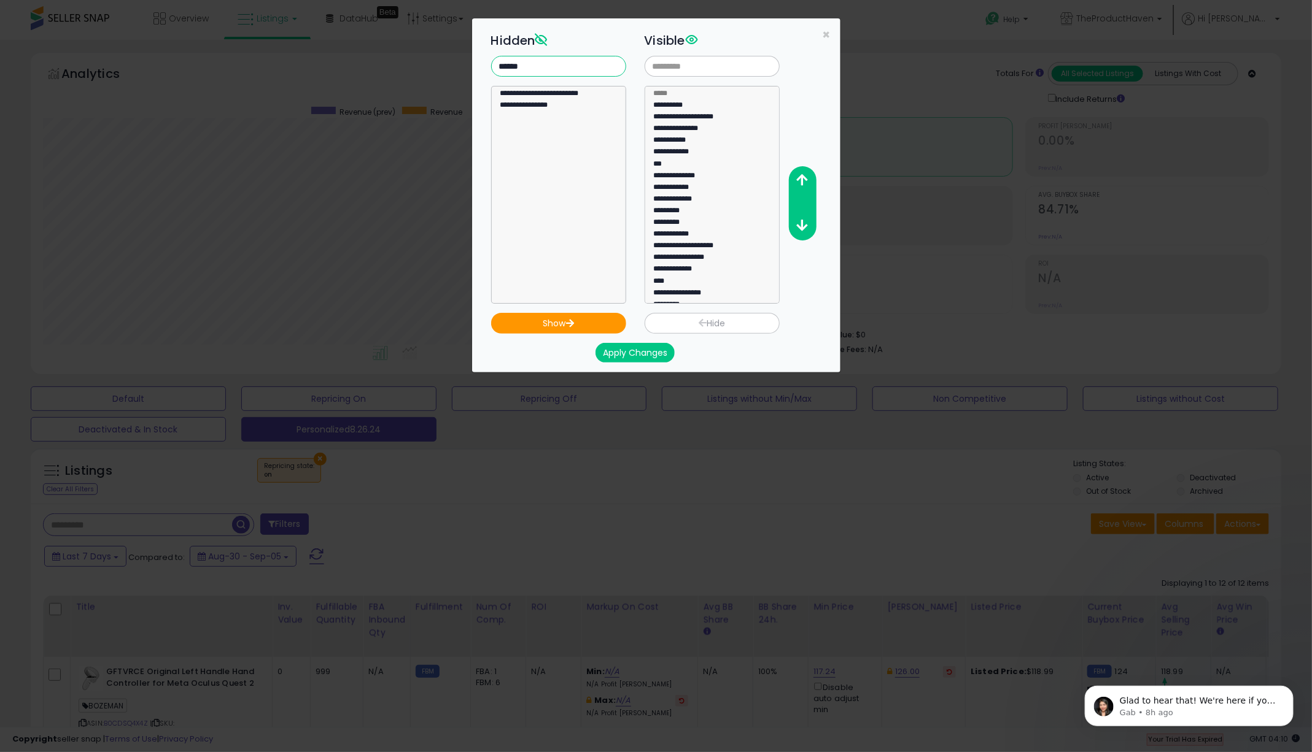
type input "******"
select select "**********"
click at [531, 102] on option "**********" at bounding box center [559, 107] width 120 height 12
click at [577, 320] on button "Show" at bounding box center [558, 323] width 135 height 21
select select
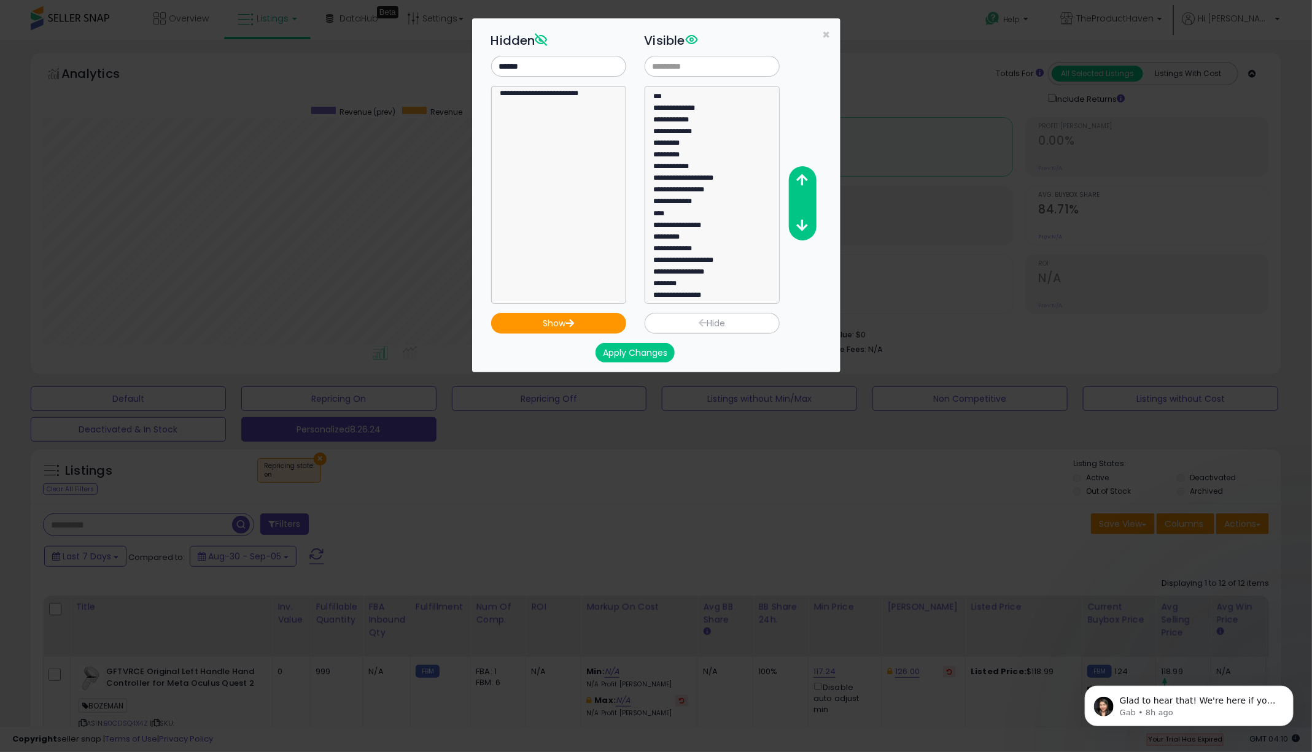
scroll to position [70, 0]
click at [643, 354] on button "Apply Changes" at bounding box center [634, 353] width 79 height 20
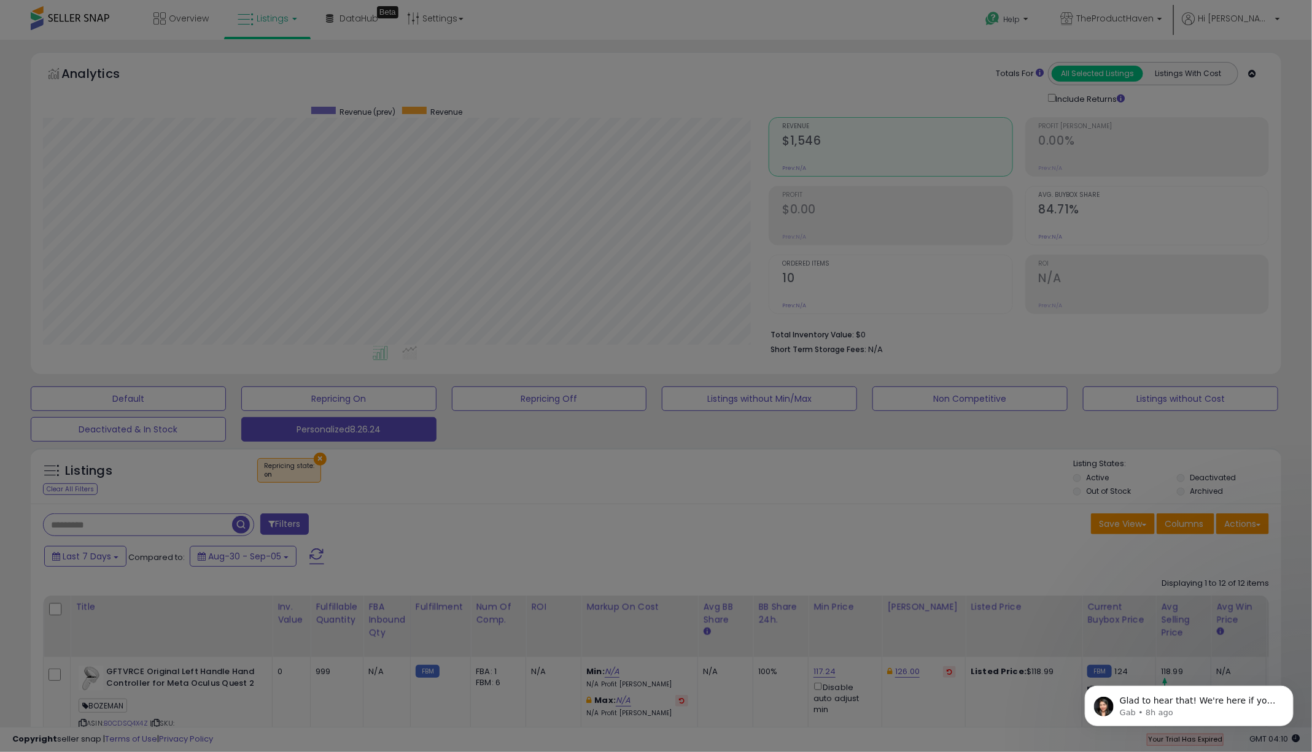
scroll to position [0, 0]
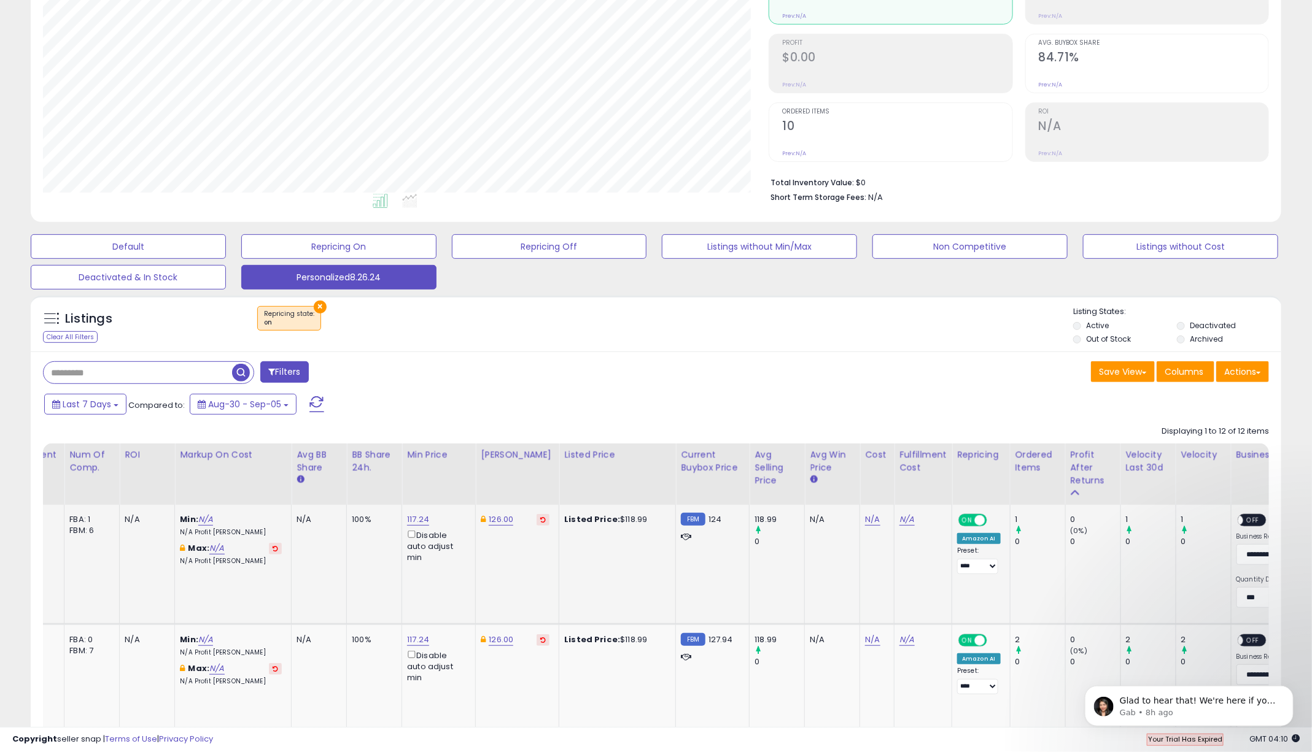
scroll to position [0, 487]
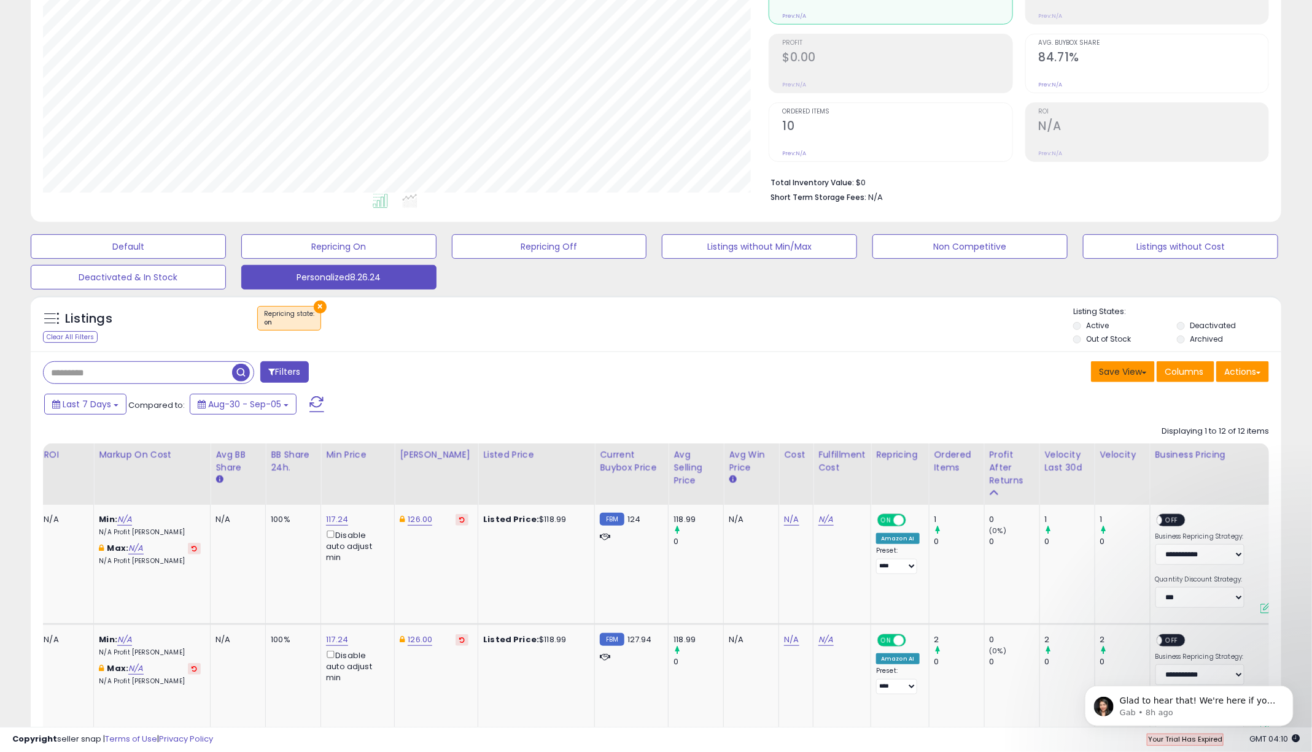
click at [1142, 371] on button "Save View" at bounding box center [1123, 372] width 64 height 21
click at [1101, 418] on link "Update Current View" at bounding box center [1085, 419] width 131 height 19
click at [1129, 368] on button "Save View" at bounding box center [1123, 372] width 64 height 21
click at [963, 382] on div "Save View Save As New View Columns Actions [GEOGRAPHIC_DATA]" at bounding box center [967, 374] width 622 height 24
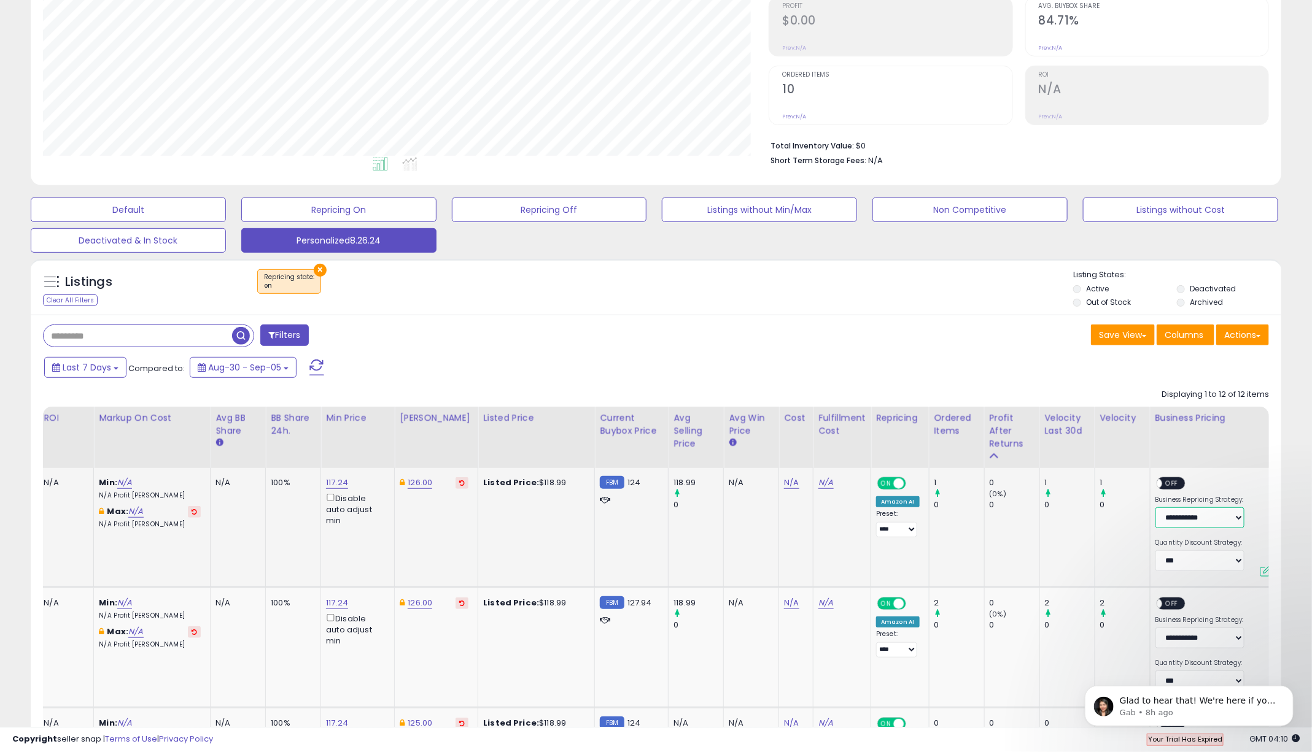
click at [1197, 514] on select "**********" at bounding box center [1199, 518] width 89 height 21
click at [1162, 483] on span "OFF" at bounding box center [1172, 484] width 20 height 10
click at [1216, 559] on select "**********" at bounding box center [1199, 561] width 89 height 21
click at [1158, 481] on span "ON" at bounding box center [1165, 484] width 15 height 10
